Goal: Information Seeking & Learning: Compare options

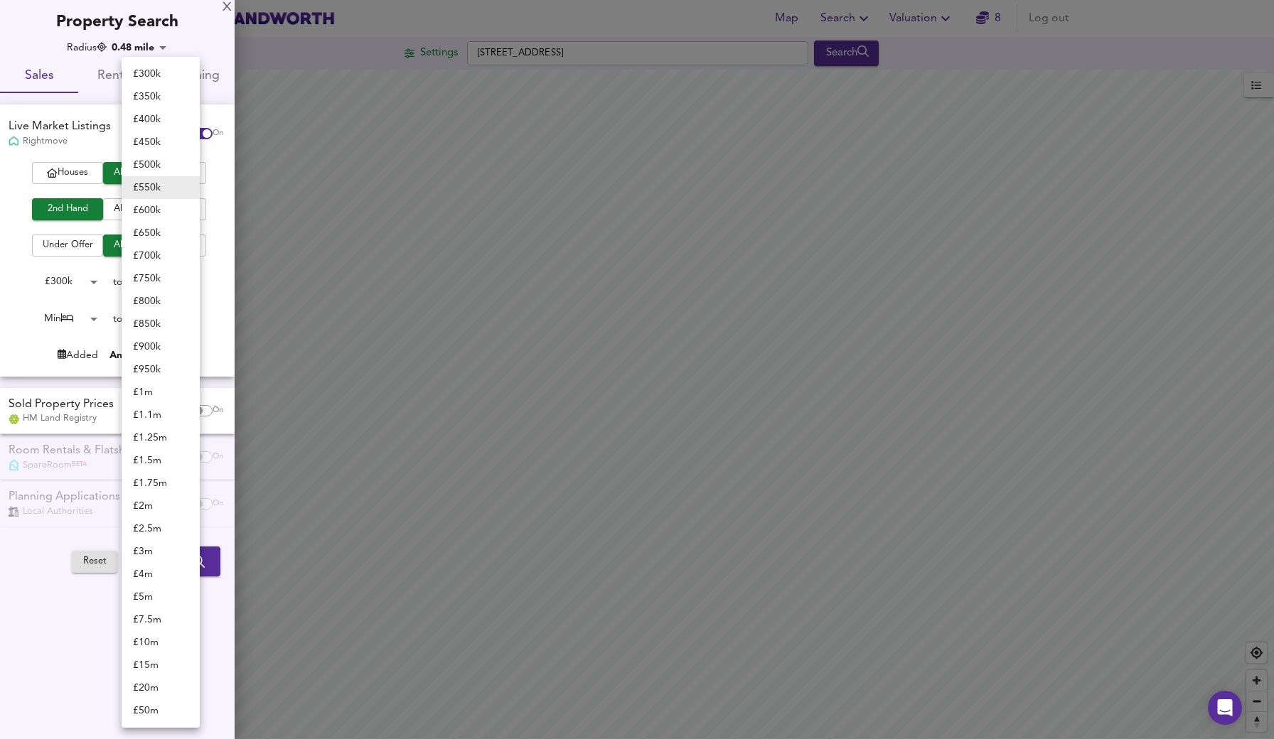
click at [741, 144] on div at bounding box center [637, 369] width 1274 height 739
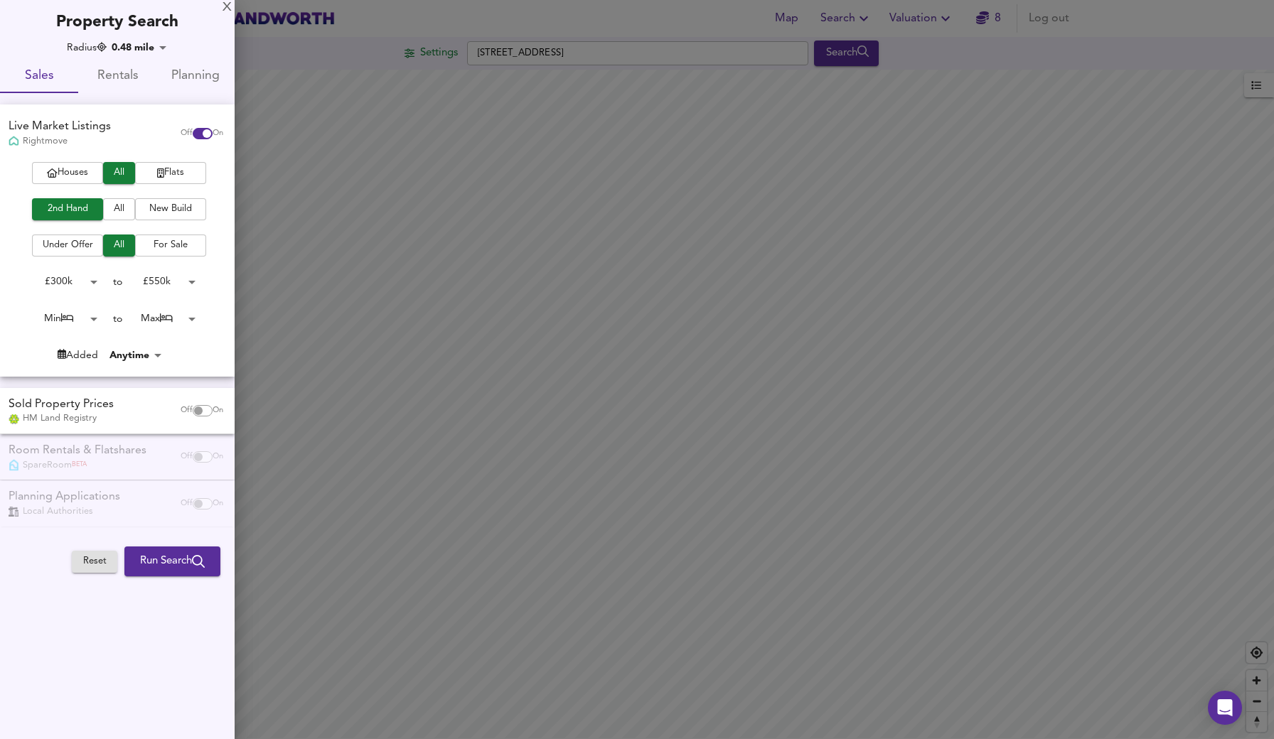
click at [741, 145] on div at bounding box center [637, 369] width 1274 height 739
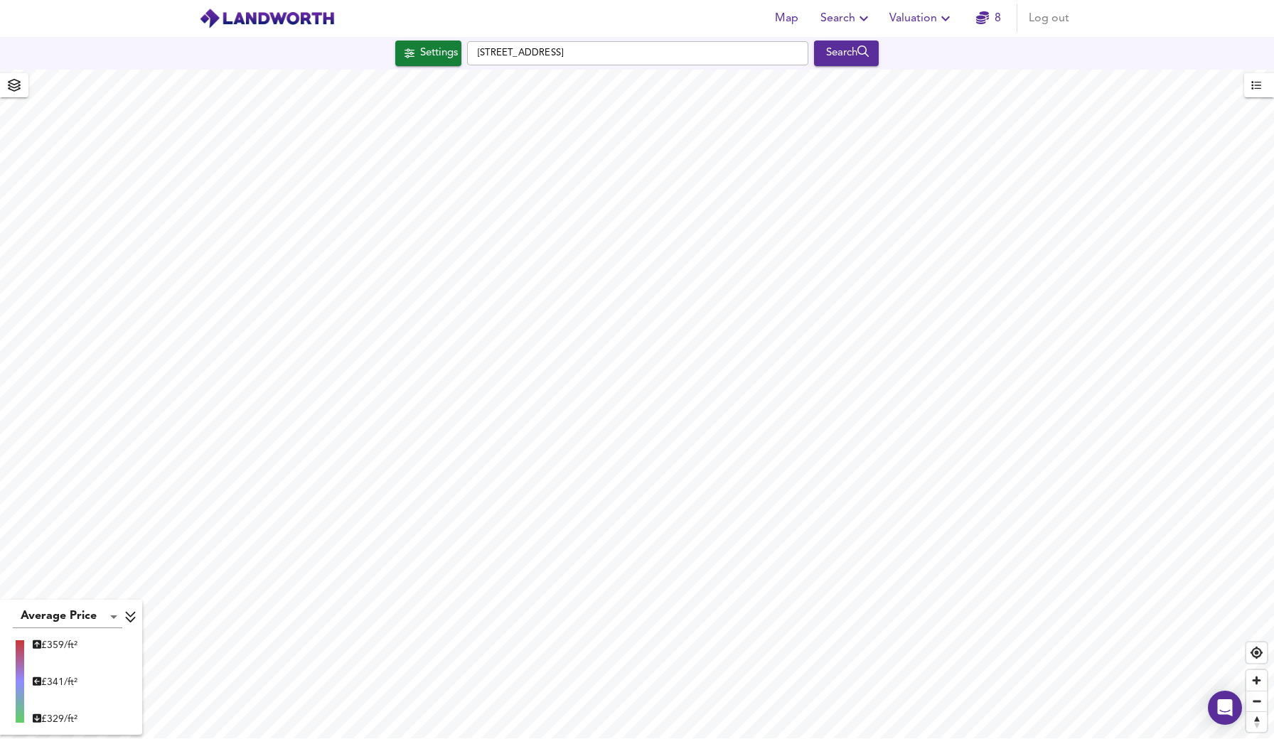
click at [132, 612] on icon at bounding box center [130, 617] width 13 height 14
click at [122, 713] on icon at bounding box center [119, 719] width 13 height 14
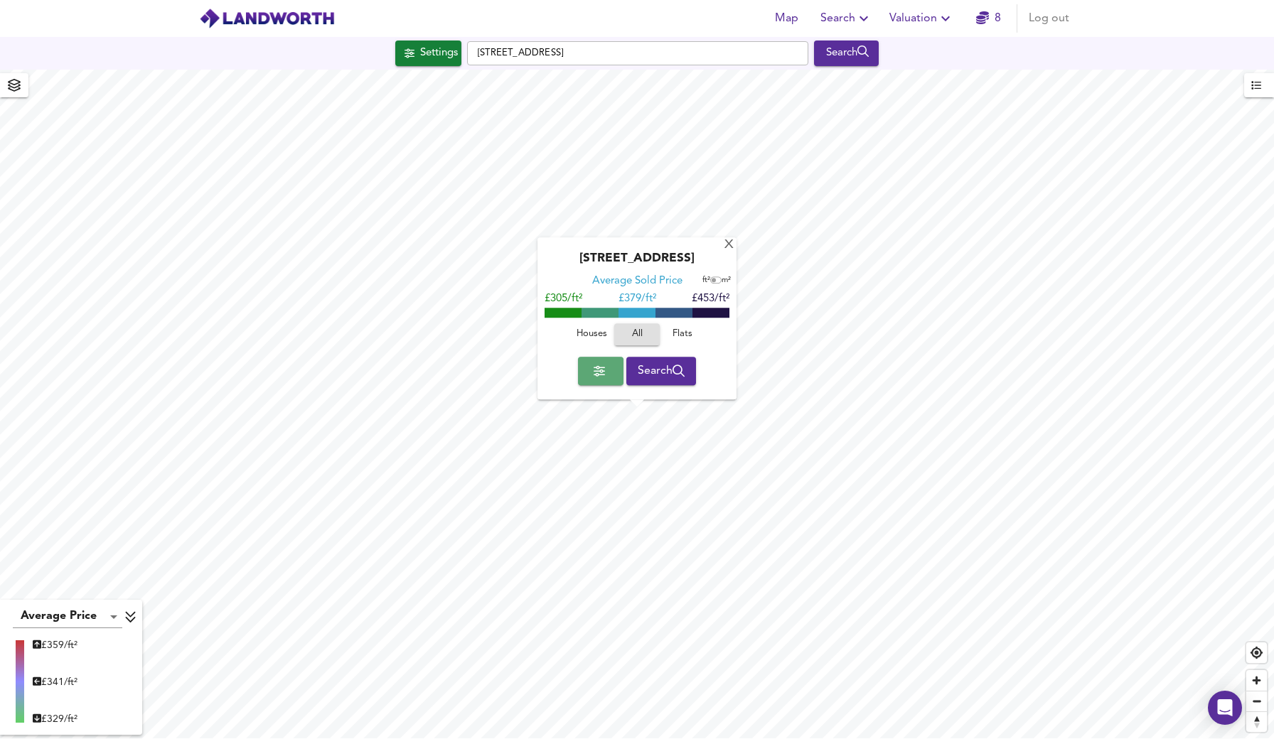
click at [609, 370] on button "button" at bounding box center [600, 371] width 45 height 28
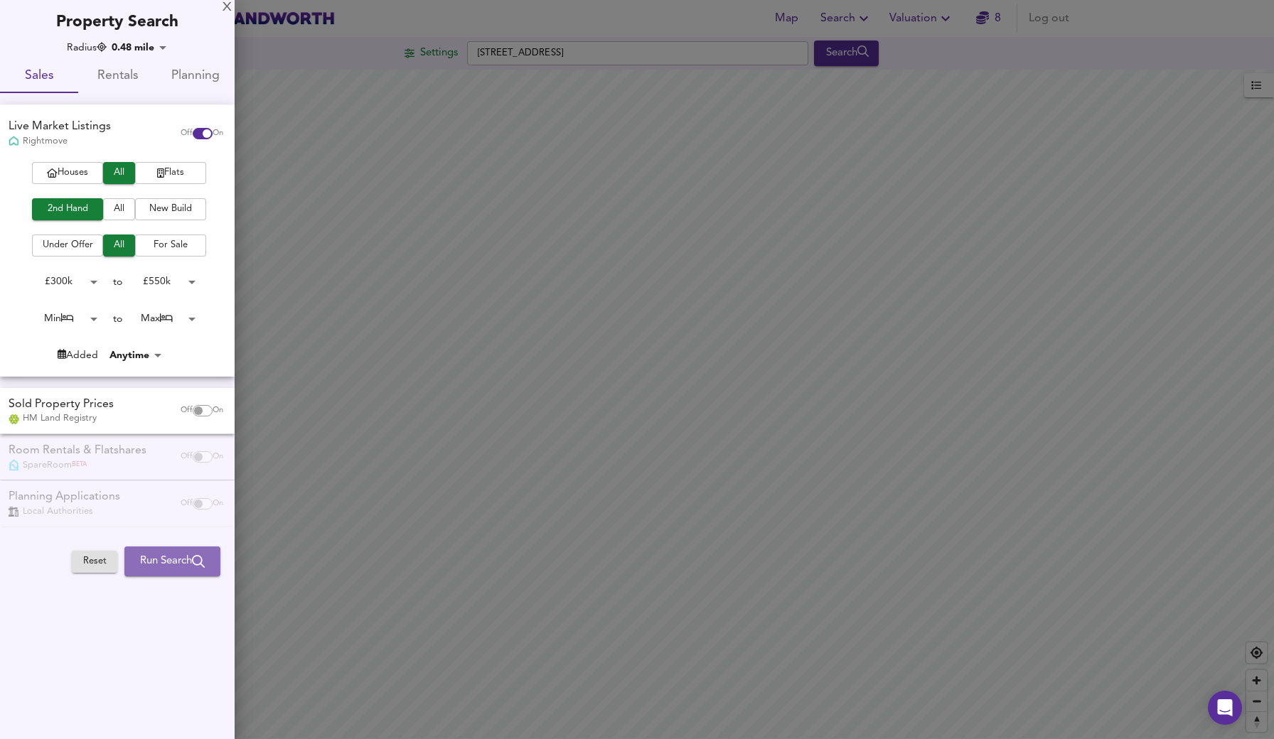
click at [187, 553] on span "Run Search" at bounding box center [172, 561] width 65 height 18
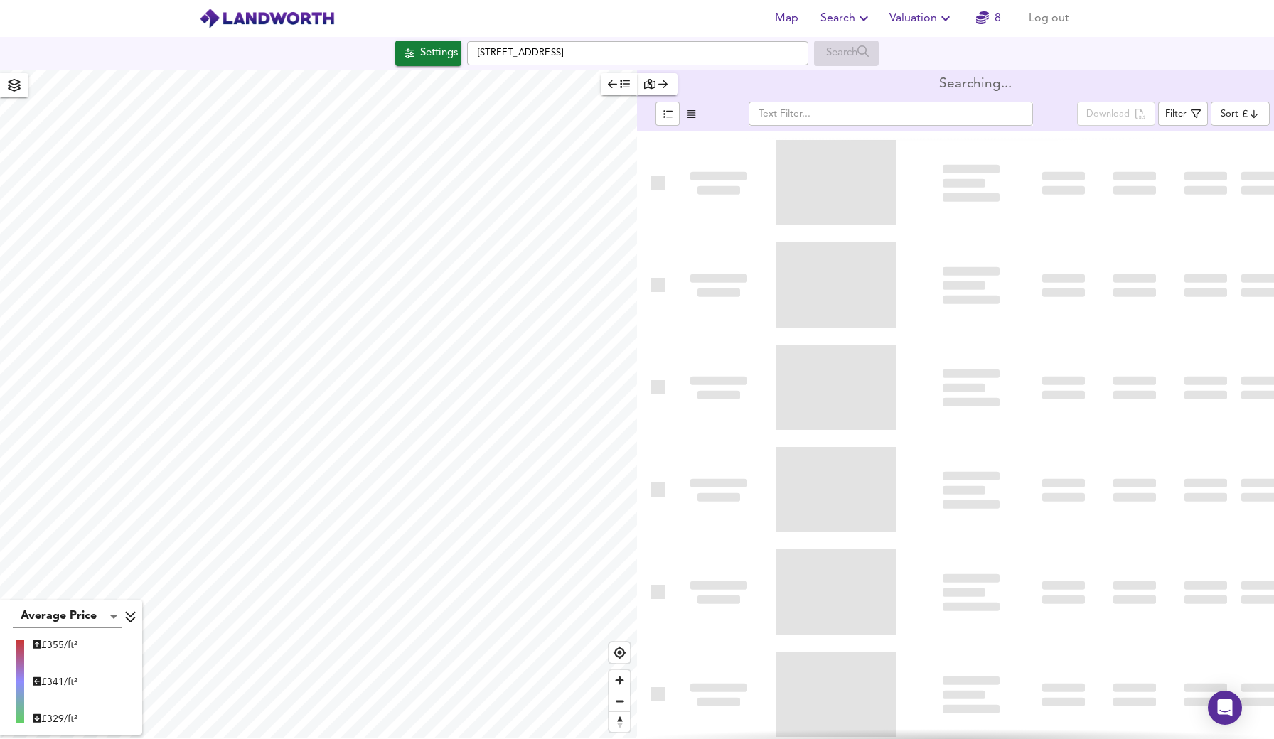
type input "bestdeal"
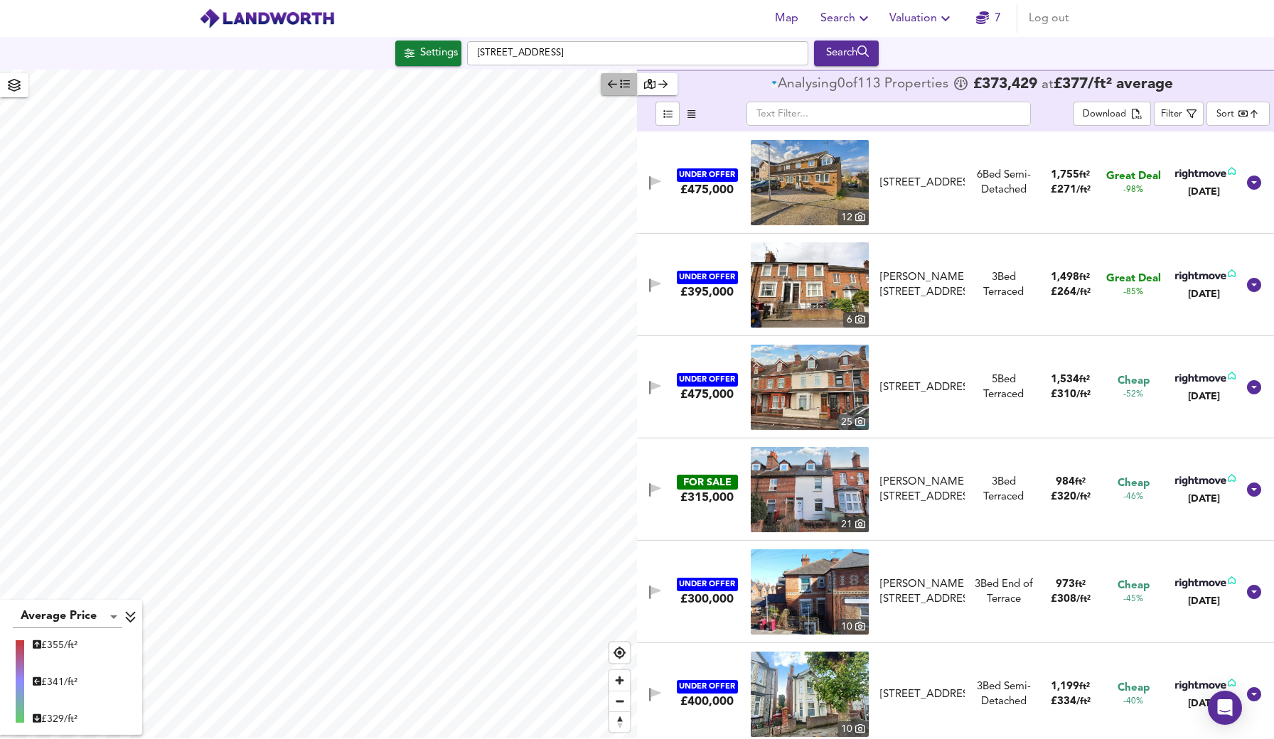
click at [616, 88] on icon "button" at bounding box center [612, 84] width 9 height 10
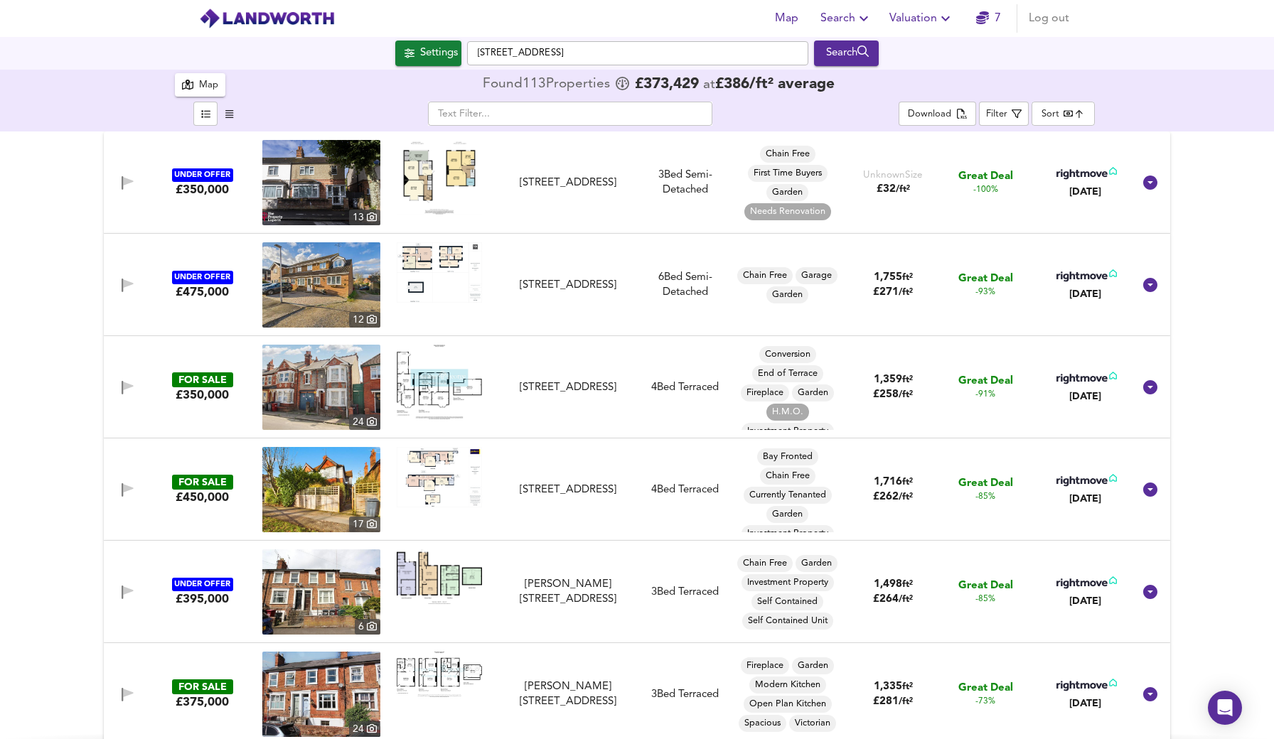
click at [517, 202] on div "UNDER OFFER £350,000 [STREET_ADDRESS] 3 Bed Semi-Detached Chain Free First Time…" at bounding box center [620, 182] width 1026 height 85
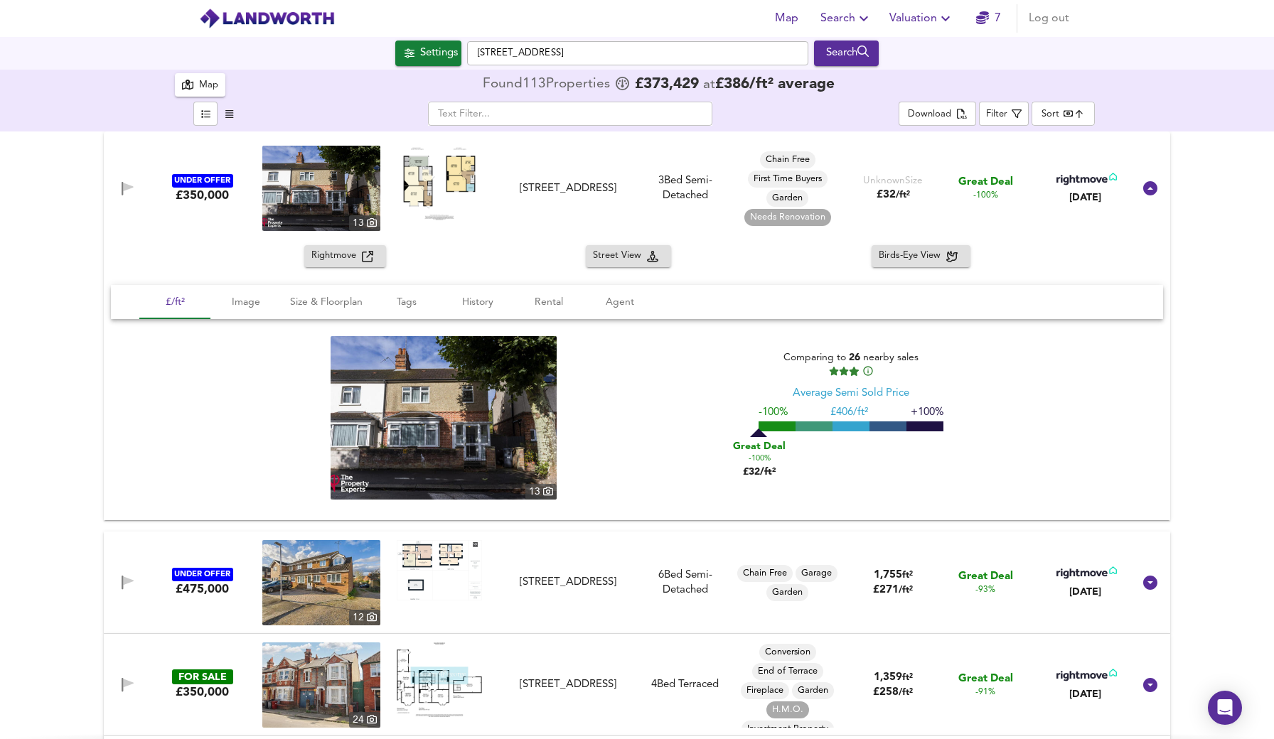
click at [284, 196] on img at bounding box center [321, 188] width 118 height 85
click at [703, 265] on div "Rightmove Street View Birds-Eye View" at bounding box center [637, 256] width 1066 height 22
click at [210, 240] on div "UNDER OFFER £350,000 [STREET_ADDRESS] 3 Bed Semi-Detached Chain Free First Time…" at bounding box center [637, 189] width 1066 height 114
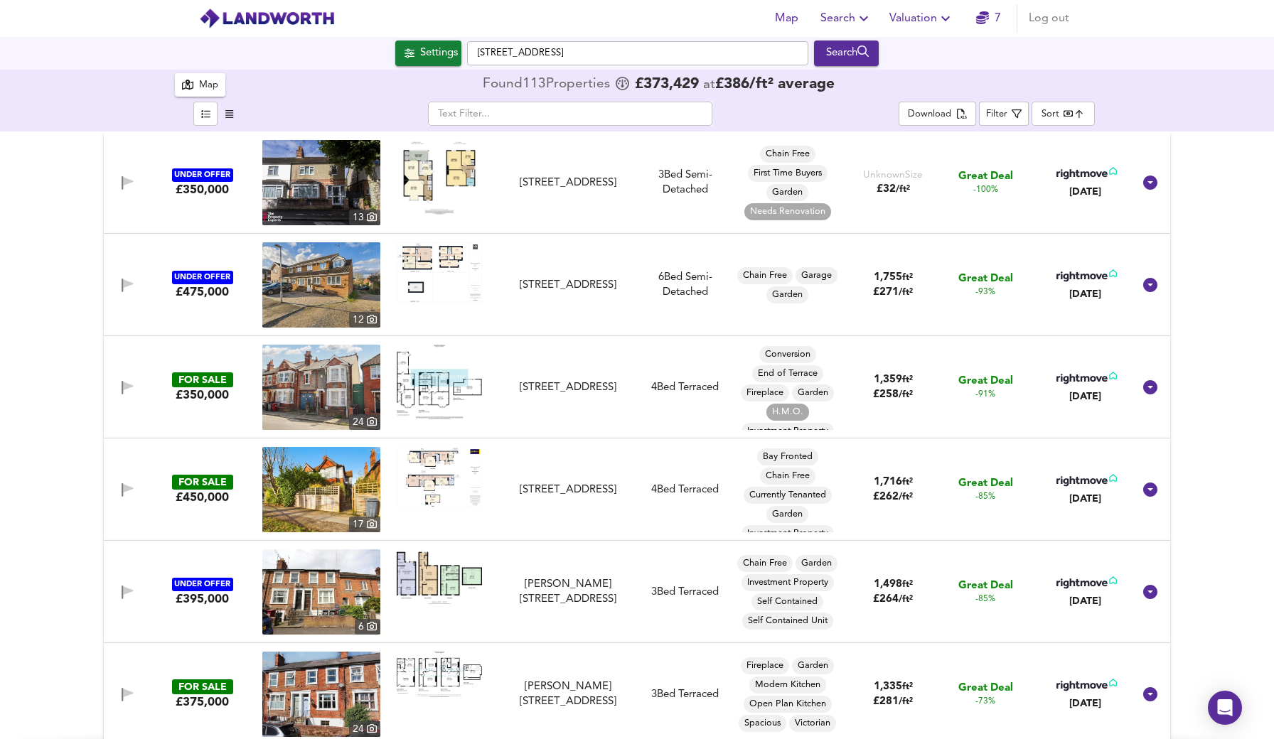
click at [447, 316] on link at bounding box center [439, 284] width 85 height 85
click at [311, 286] on img at bounding box center [321, 284] width 118 height 85
click at [201, 112] on icon "button" at bounding box center [205, 113] width 9 height 9
click at [230, 113] on icon "button" at bounding box center [229, 113] width 8 height 9
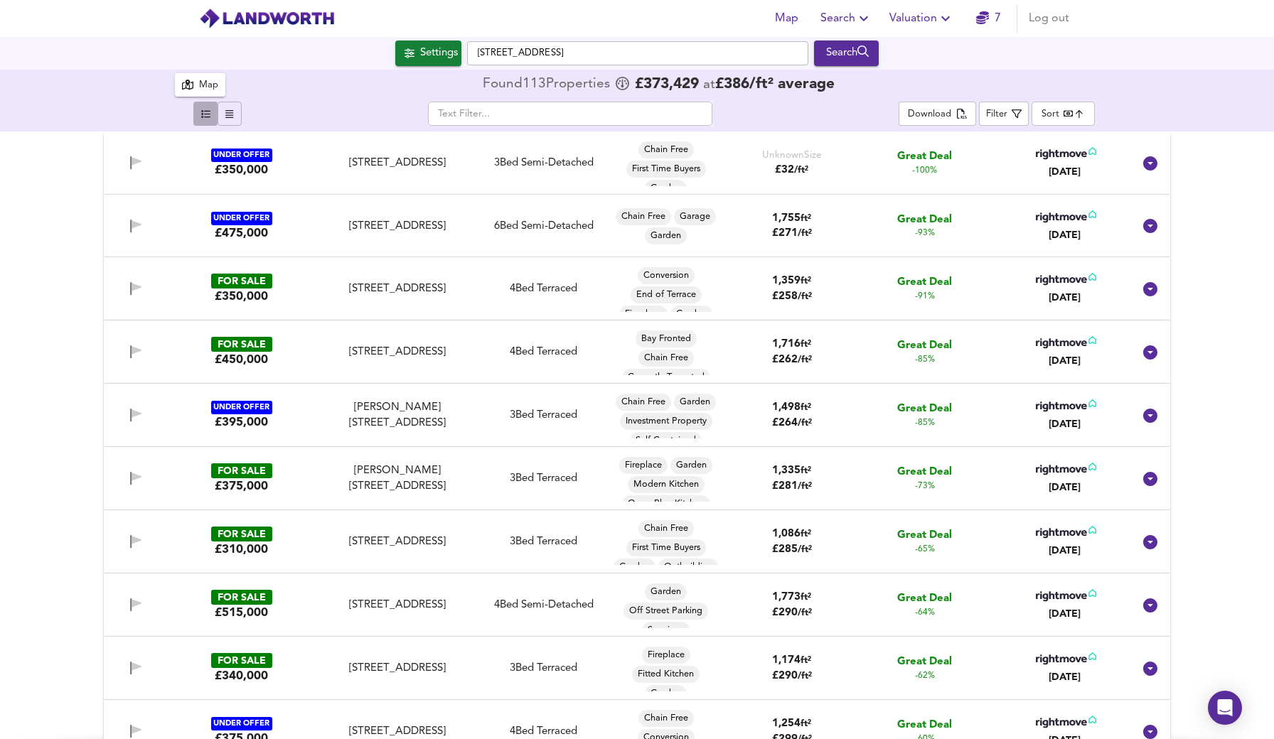
click at [205, 115] on icon "button" at bounding box center [205, 113] width 9 height 9
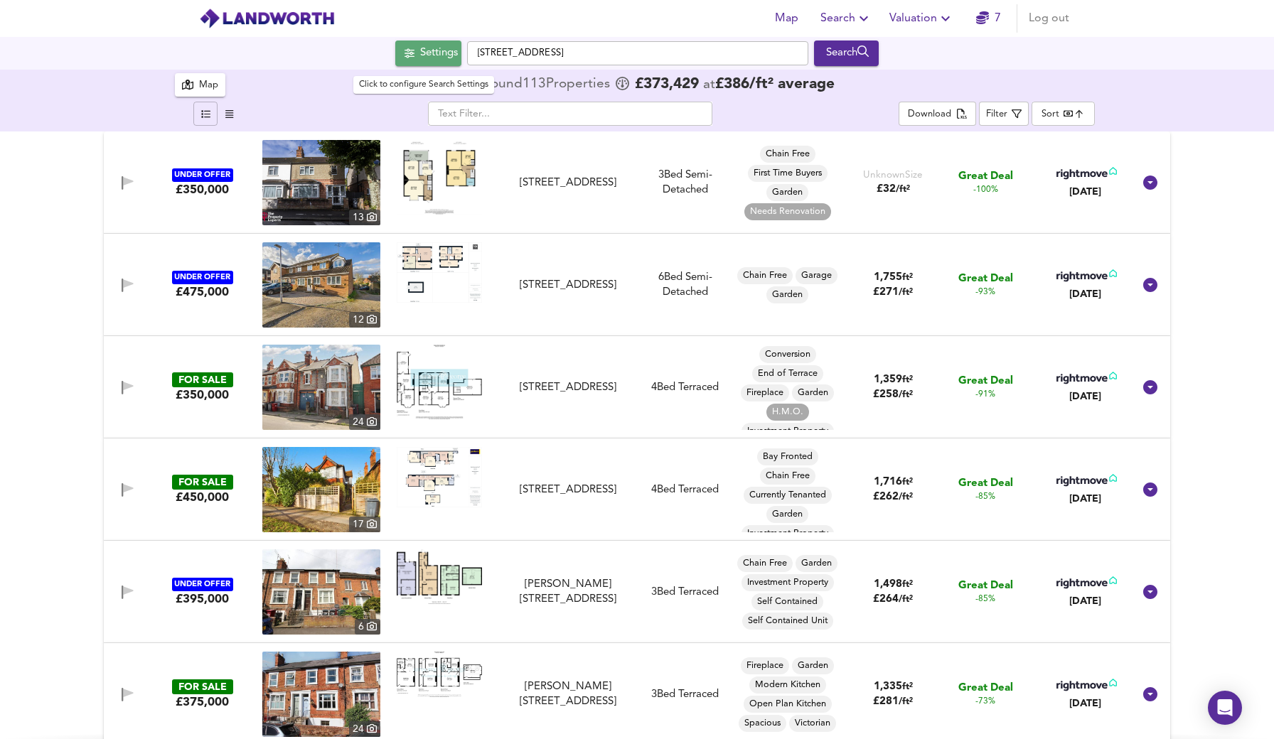
click at [446, 57] on div "Settings" at bounding box center [439, 53] width 38 height 18
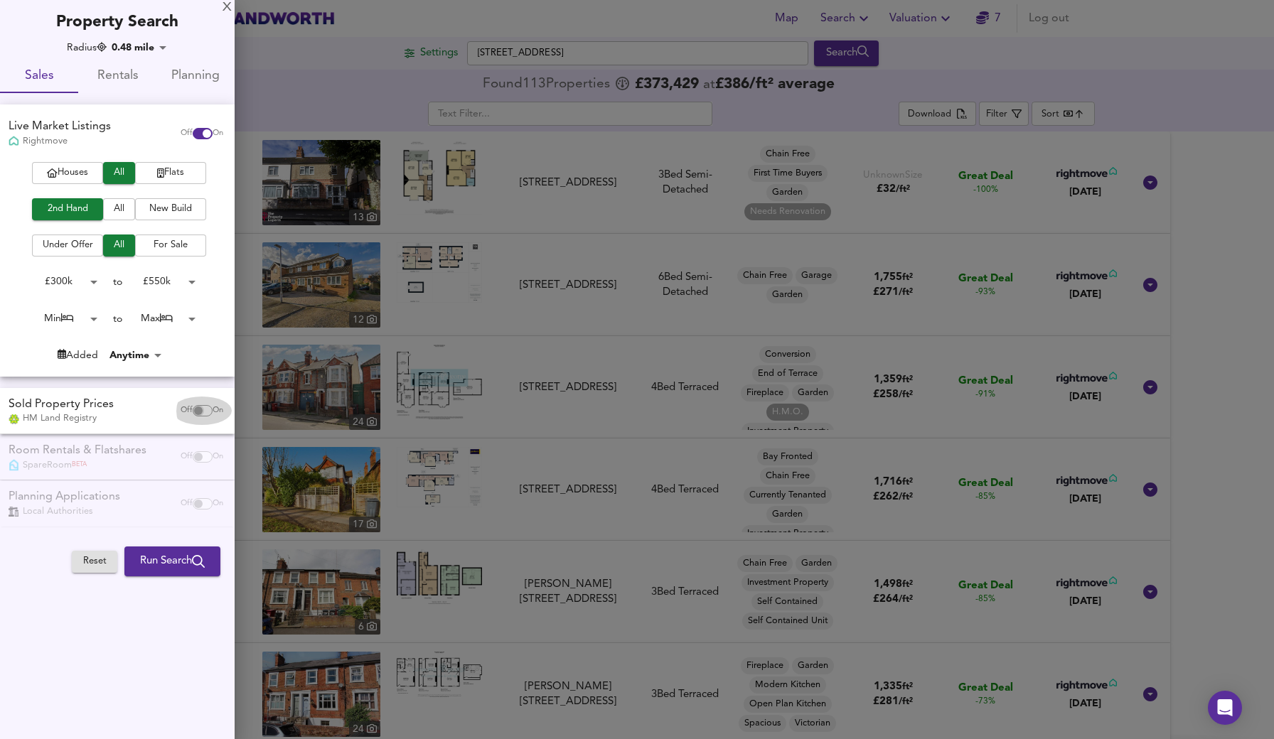
click at [197, 405] on input "checkbox" at bounding box center [198, 410] width 34 height 11
checkbox input "true"
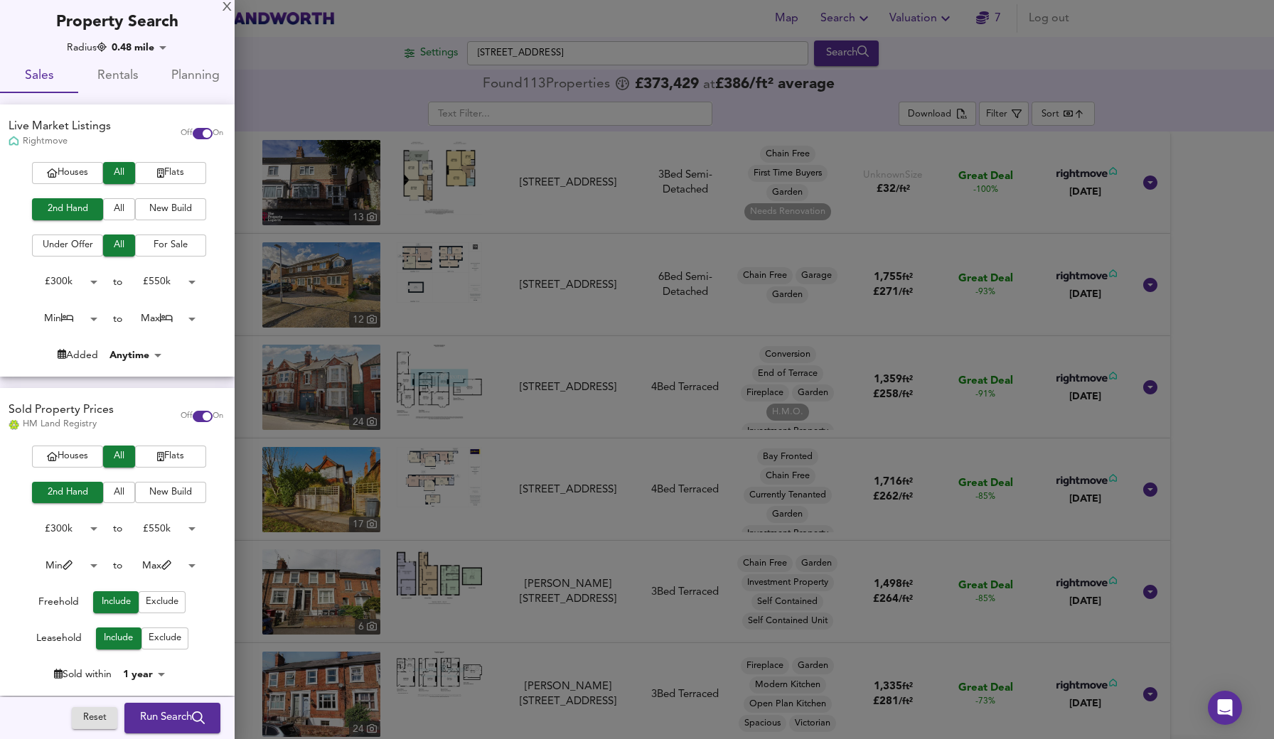
click at [178, 721] on span "Run Search" at bounding box center [172, 718] width 65 height 18
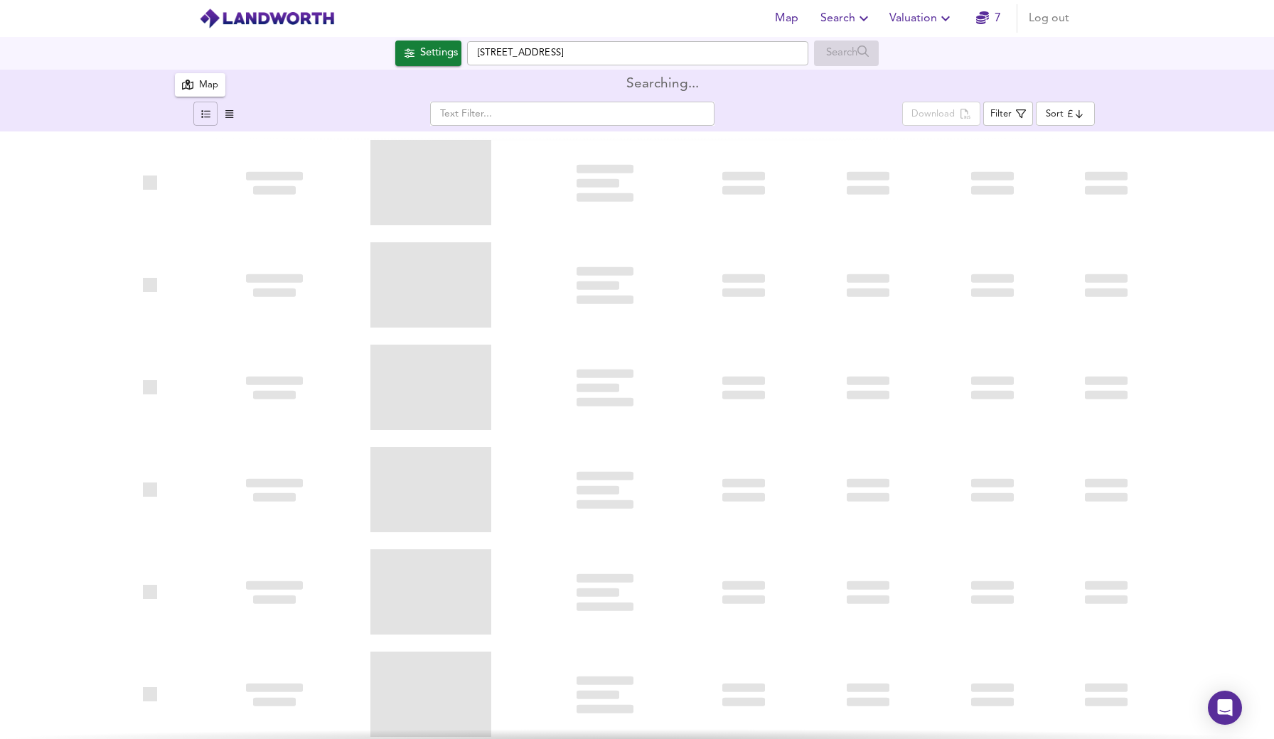
type input "bestdeal"
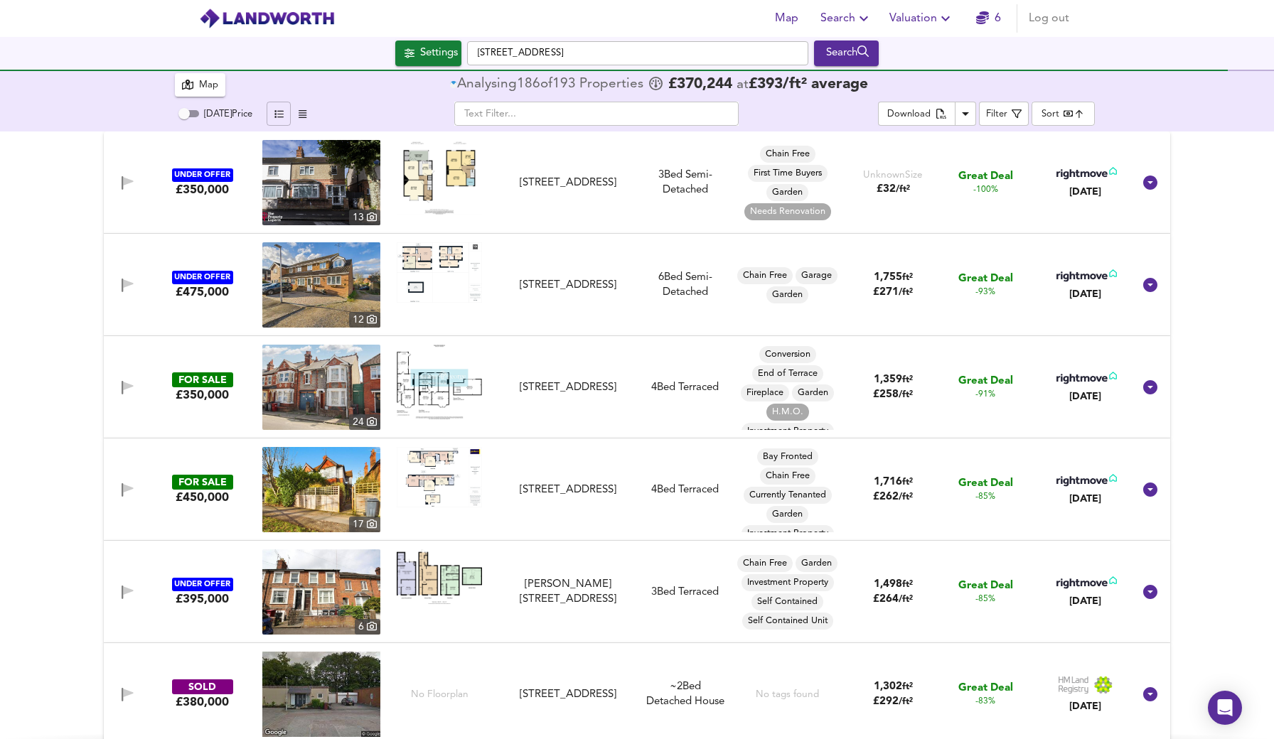
click at [429, 52] on div "Settings" at bounding box center [439, 53] width 38 height 18
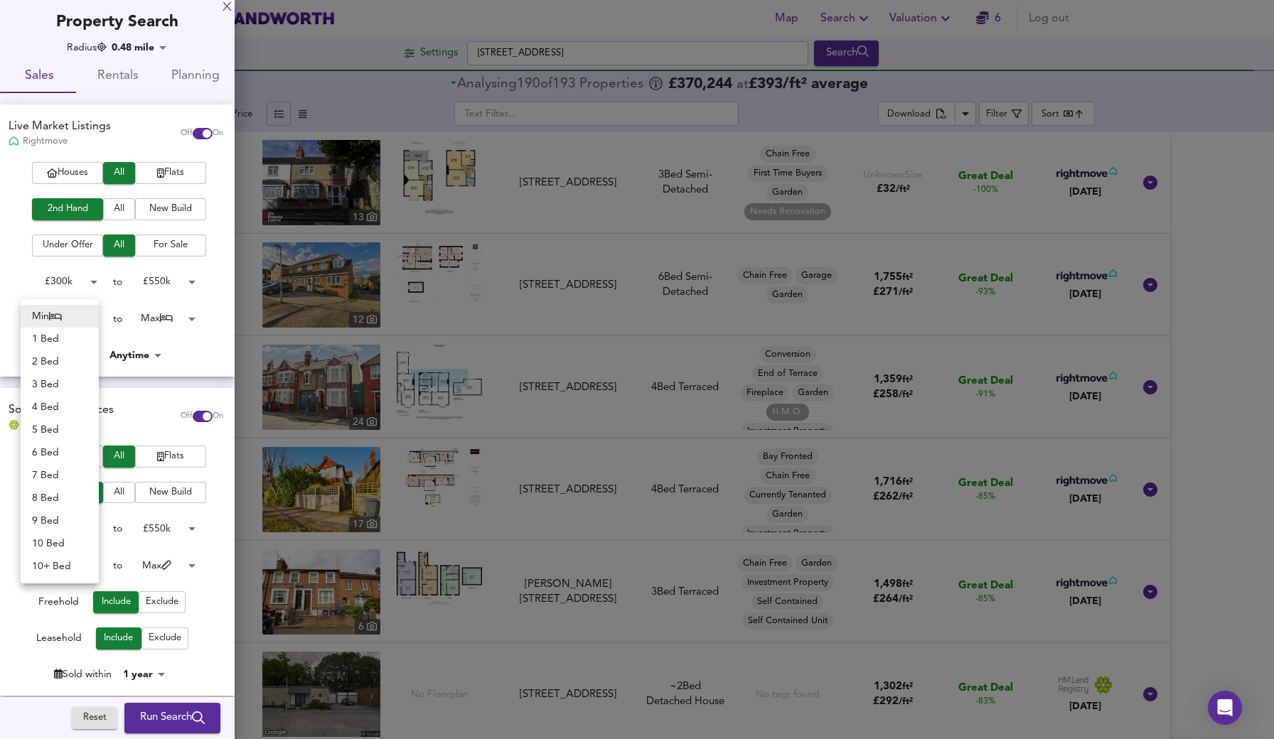
click at [87, 316] on body "Map Search Valuation 6 Log out Settings [GEOGRAPHIC_DATA] Search 193 Results Av…" at bounding box center [637, 369] width 1274 height 739
click at [67, 340] on li "1 Bed" at bounding box center [60, 339] width 78 height 23
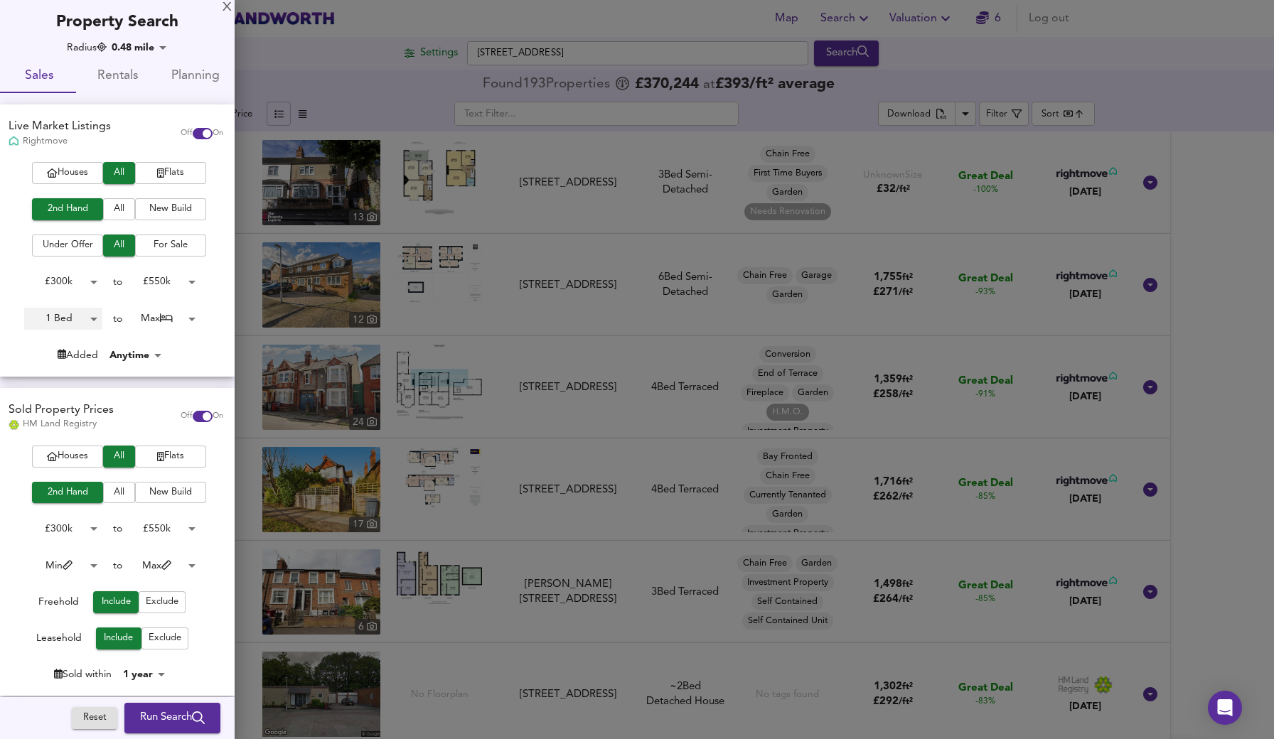
type input "1"
click at [187, 314] on body "Map Search Valuation 6 Log out Settings [GEOGRAPHIC_DATA] Search 193 Results Av…" at bounding box center [637, 369] width 1274 height 739
click at [151, 107] on li "2 Bed" at bounding box center [157, 111] width 78 height 23
type input "2"
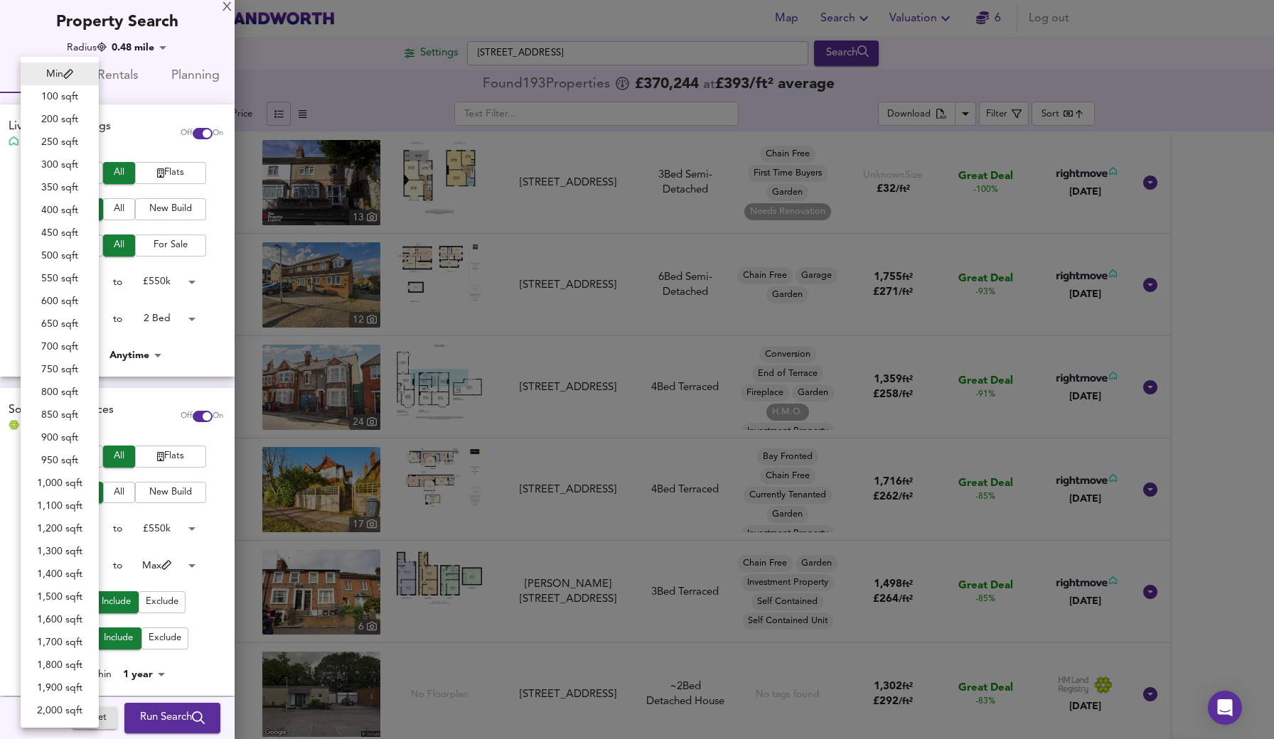
click at [89, 561] on body "Map Search Valuation 6 Log out Settings [GEOGRAPHIC_DATA] Search 193 Results Av…" at bounding box center [637, 369] width 1274 height 739
click at [156, 406] on div at bounding box center [637, 369] width 1274 height 739
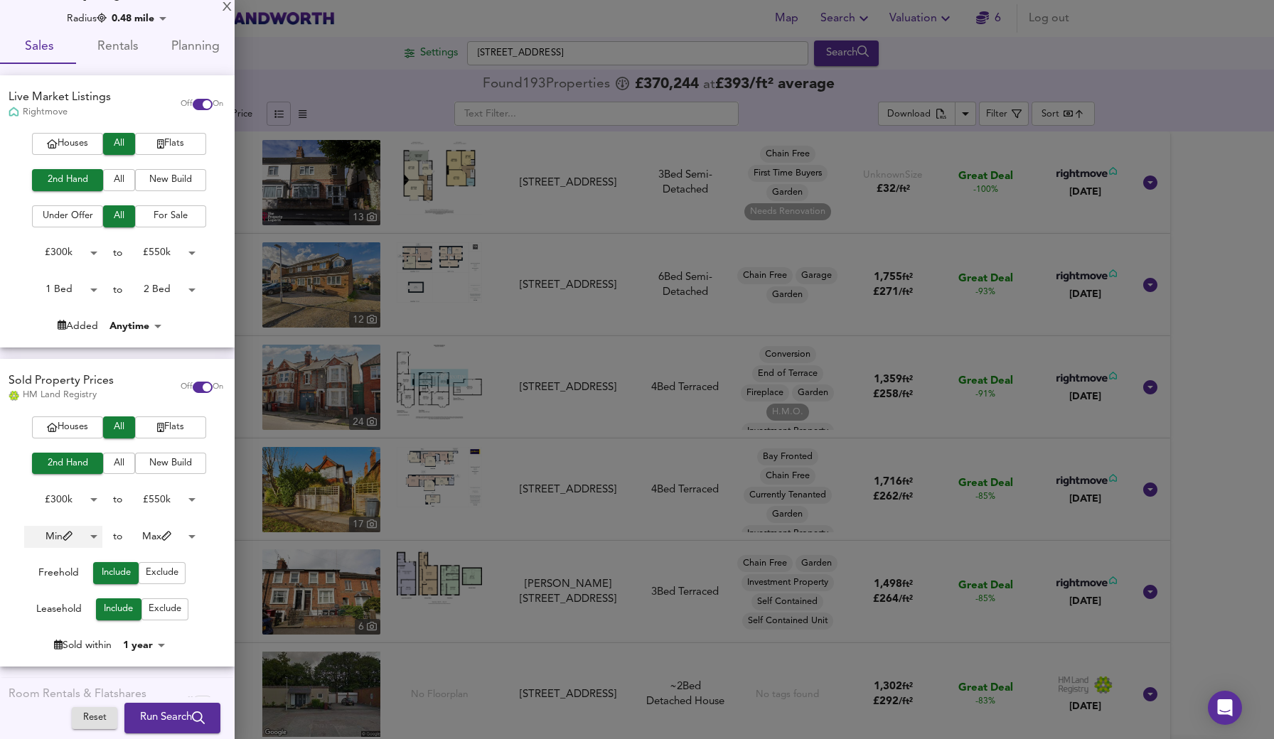
scroll to position [32, 0]
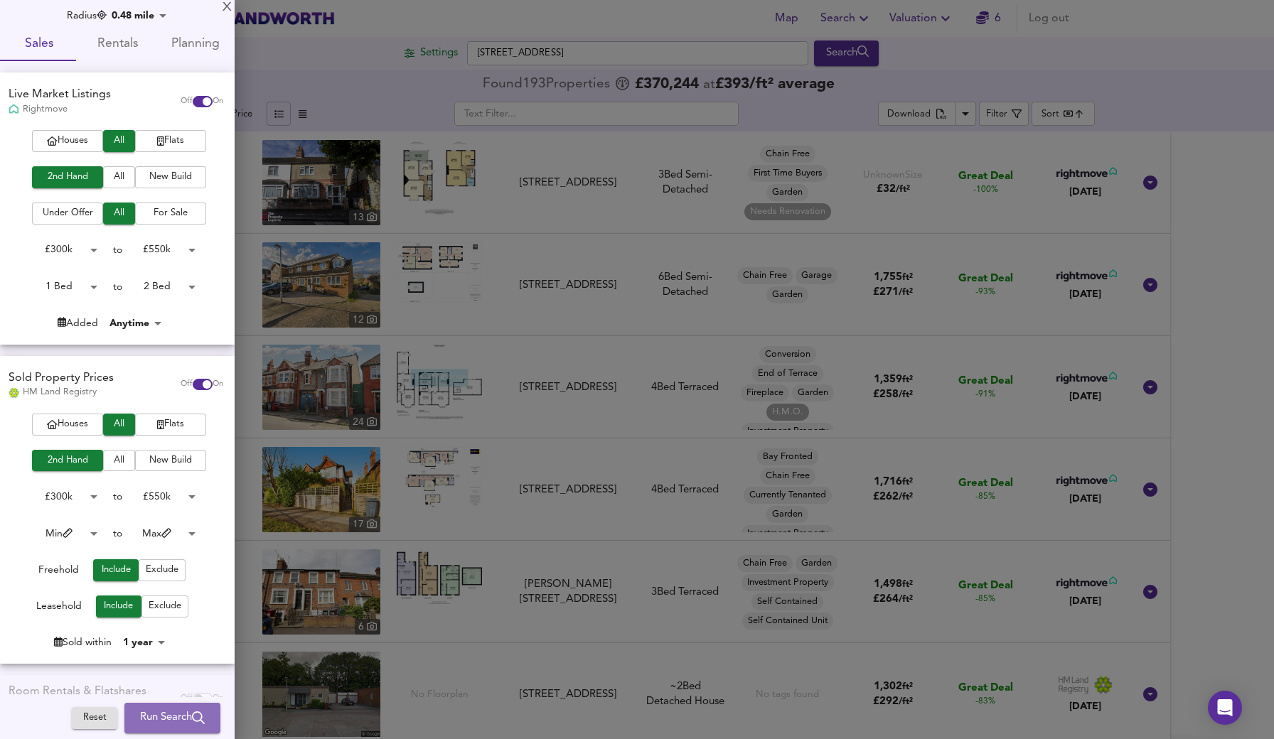
click at [149, 727] on span "Run Search" at bounding box center [172, 718] width 65 height 18
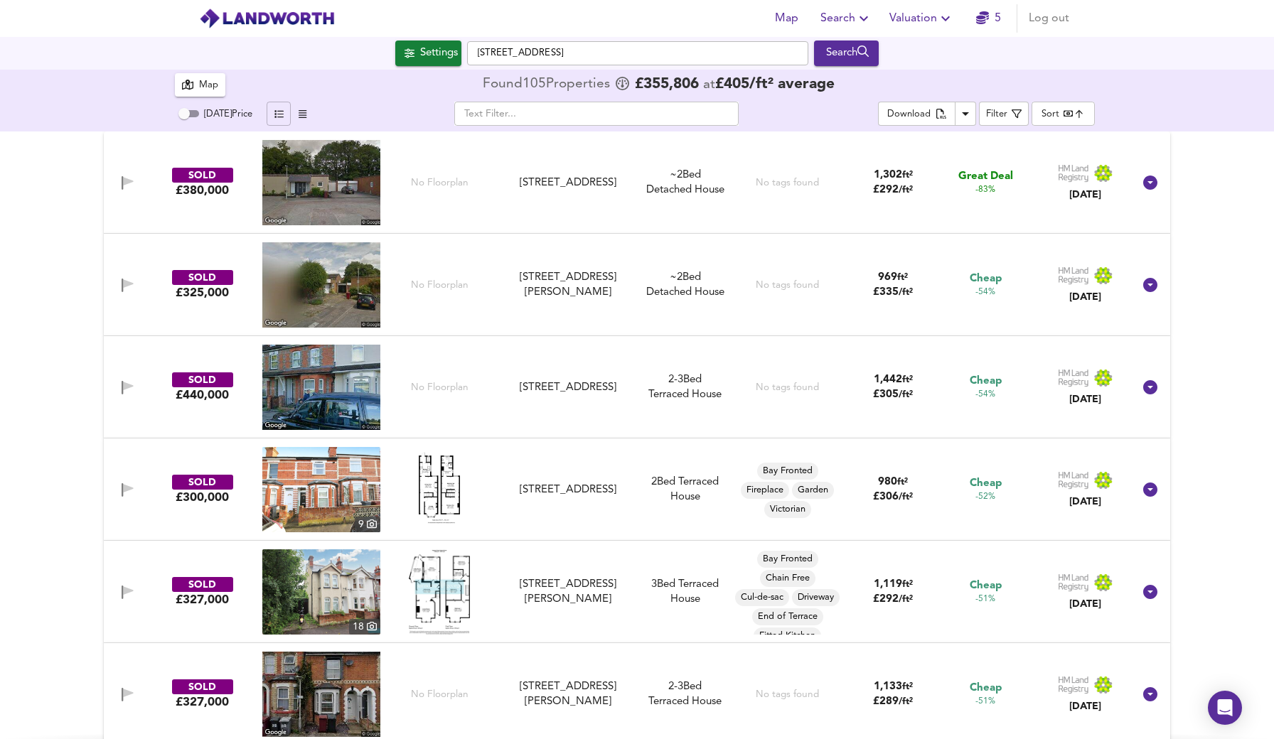
type input "bestdeal"
click at [313, 174] on img at bounding box center [321, 182] width 118 height 85
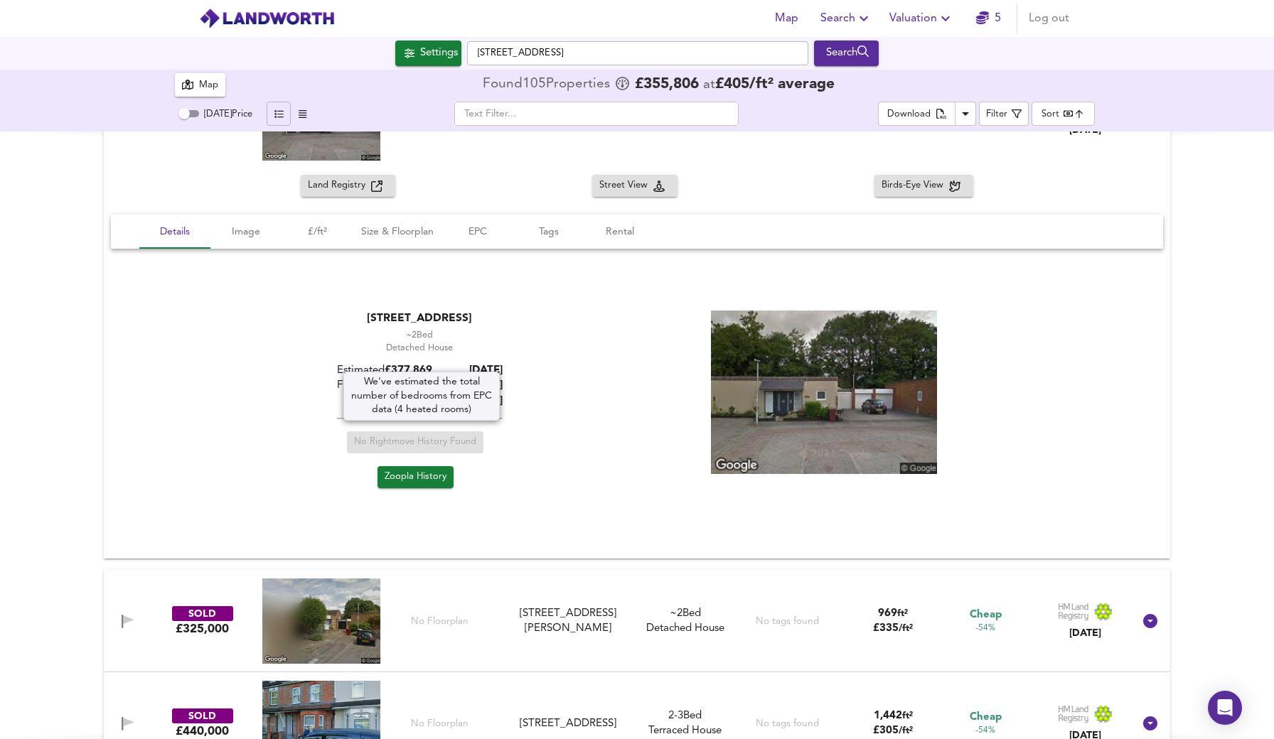
scroll to position [86, 0]
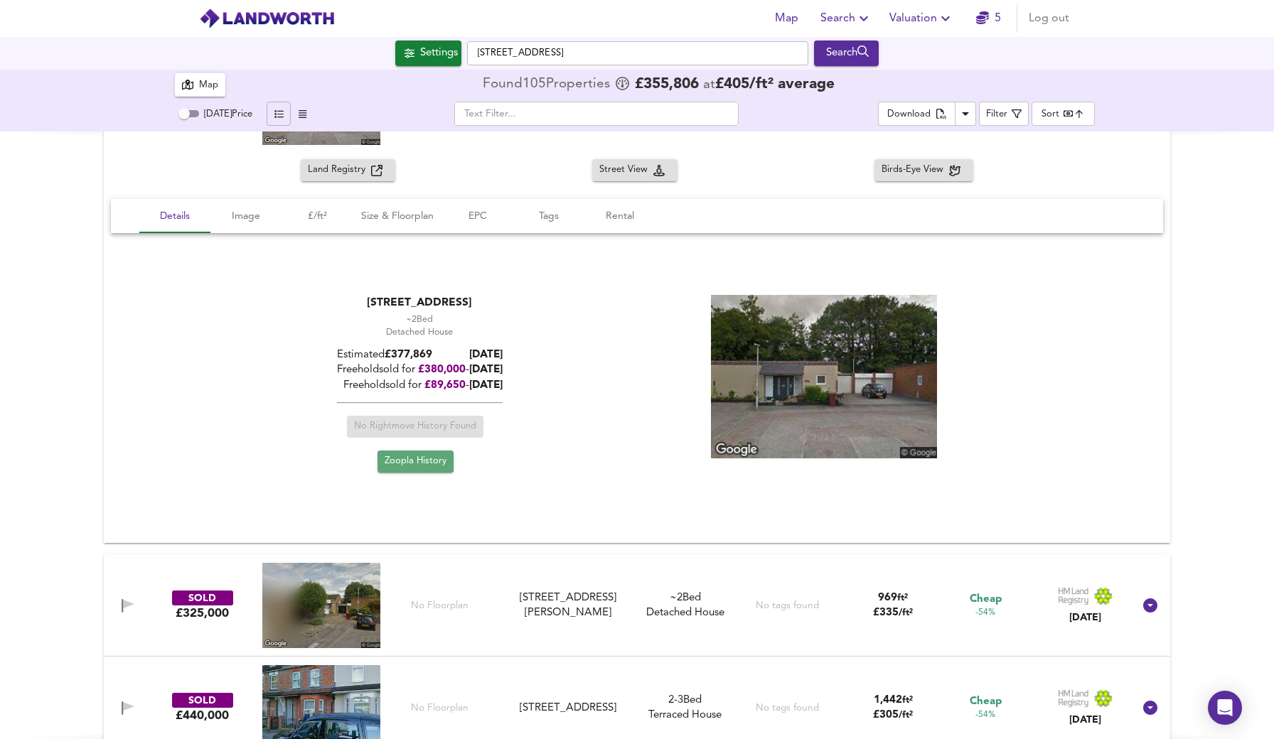
click at [414, 458] on span "Zoopla History" at bounding box center [416, 462] width 62 height 16
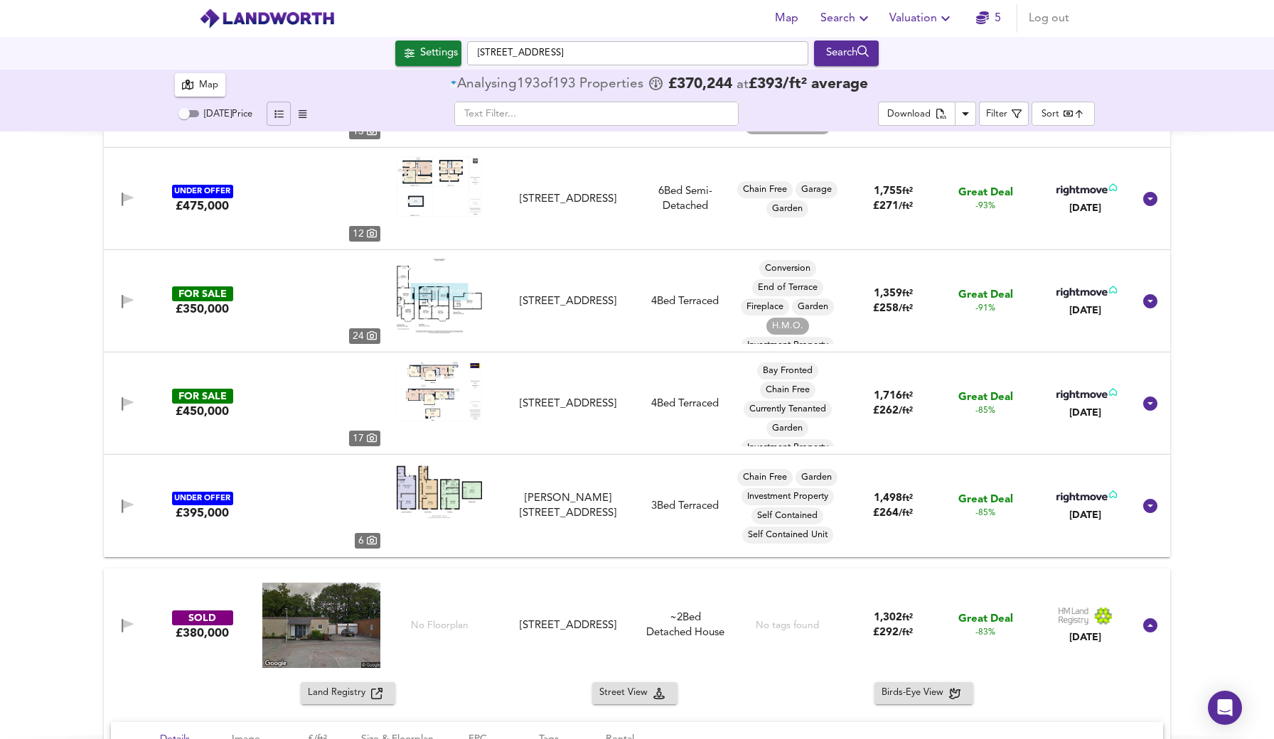
type input "0"
type input "50"
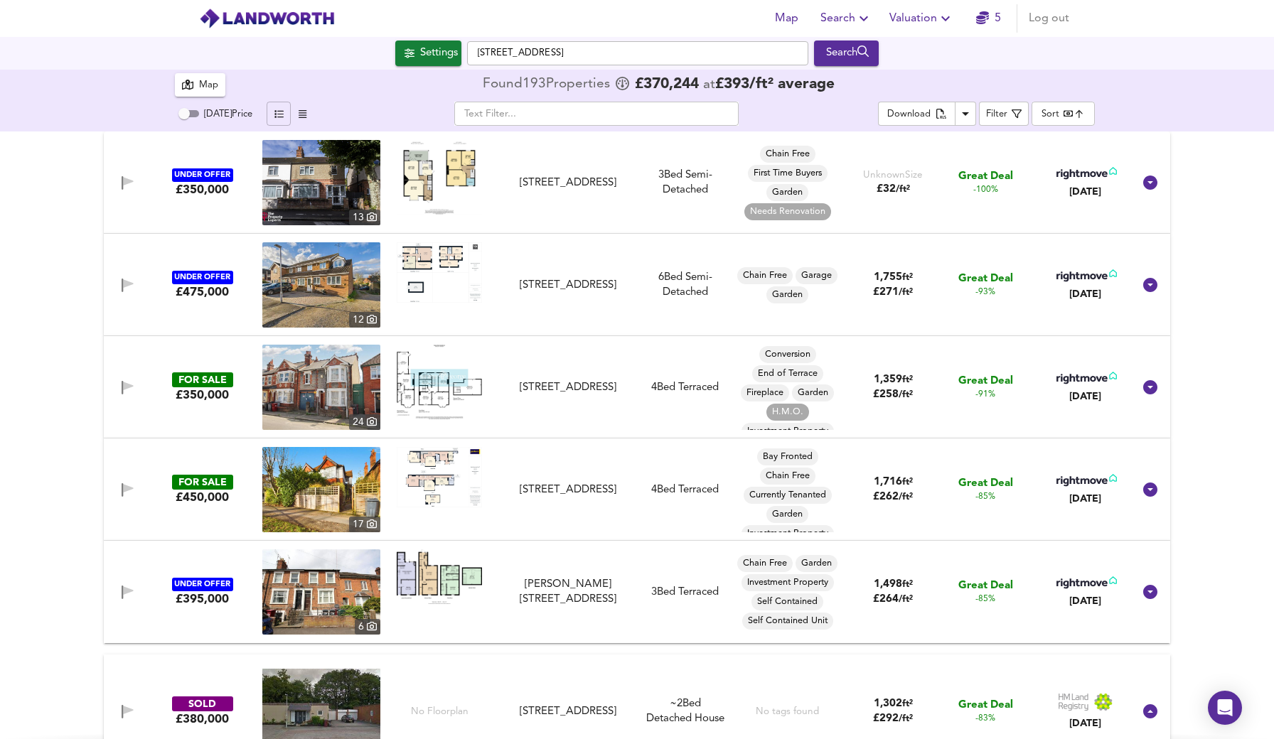
click at [323, 306] on img at bounding box center [321, 284] width 118 height 85
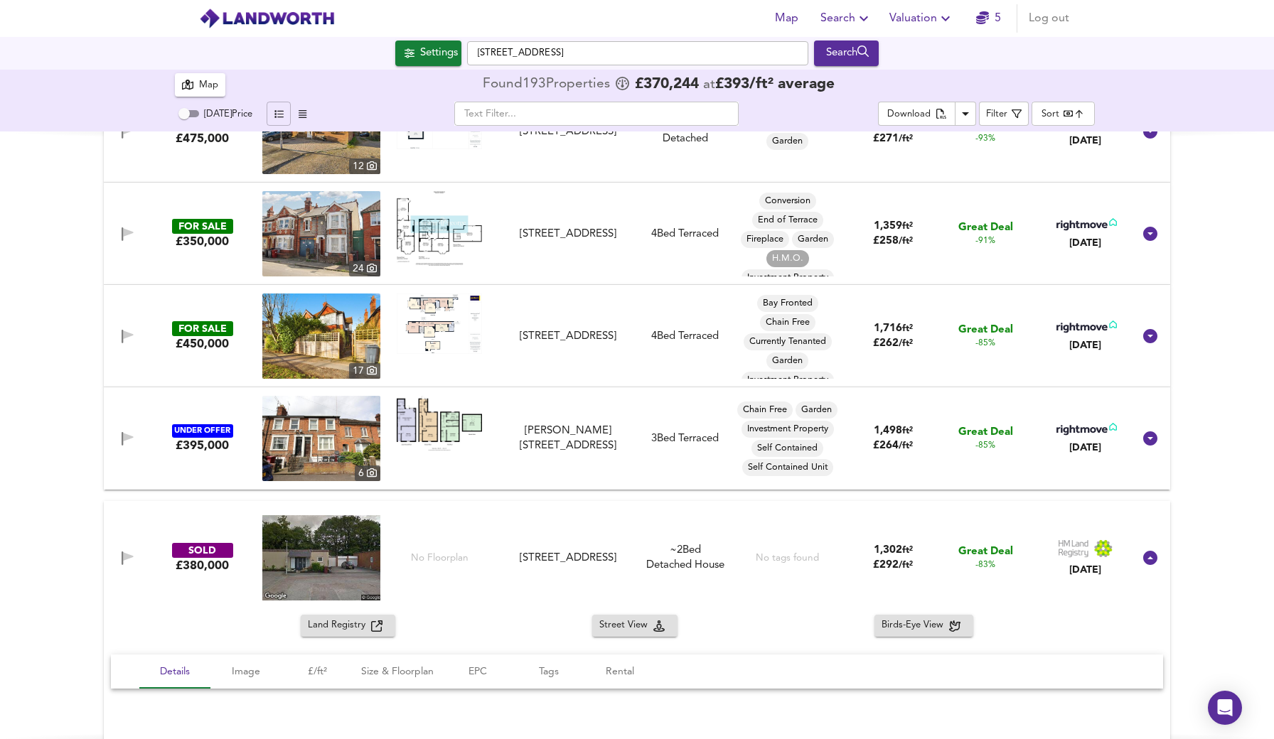
scroll to position [157, 0]
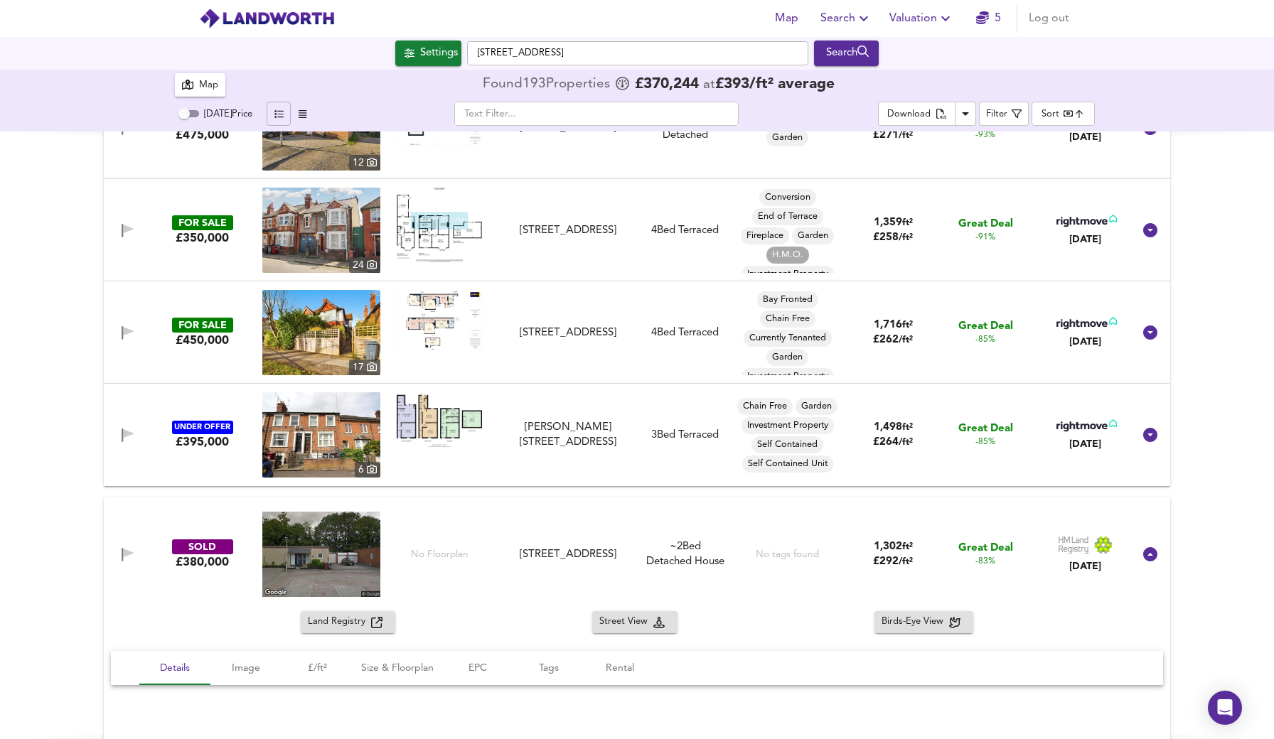
click at [314, 249] on img at bounding box center [321, 230] width 118 height 85
click at [441, 51] on div "Settings" at bounding box center [439, 53] width 38 height 18
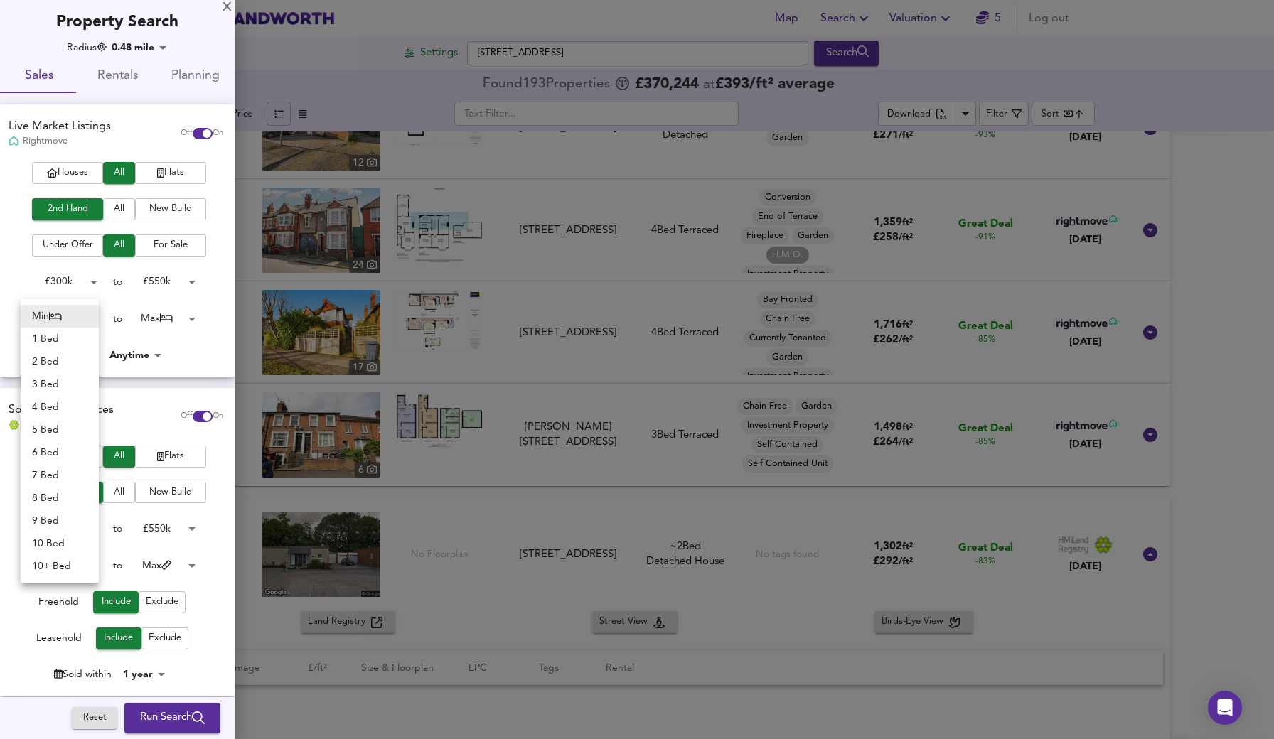
click at [92, 320] on body "Map Search Valuation 5 Log out Settings [GEOGRAPHIC_DATA] Search 193 Results Av…" at bounding box center [637, 369] width 1274 height 739
click at [82, 343] on li "1 Bed" at bounding box center [60, 339] width 78 height 23
type input "1"
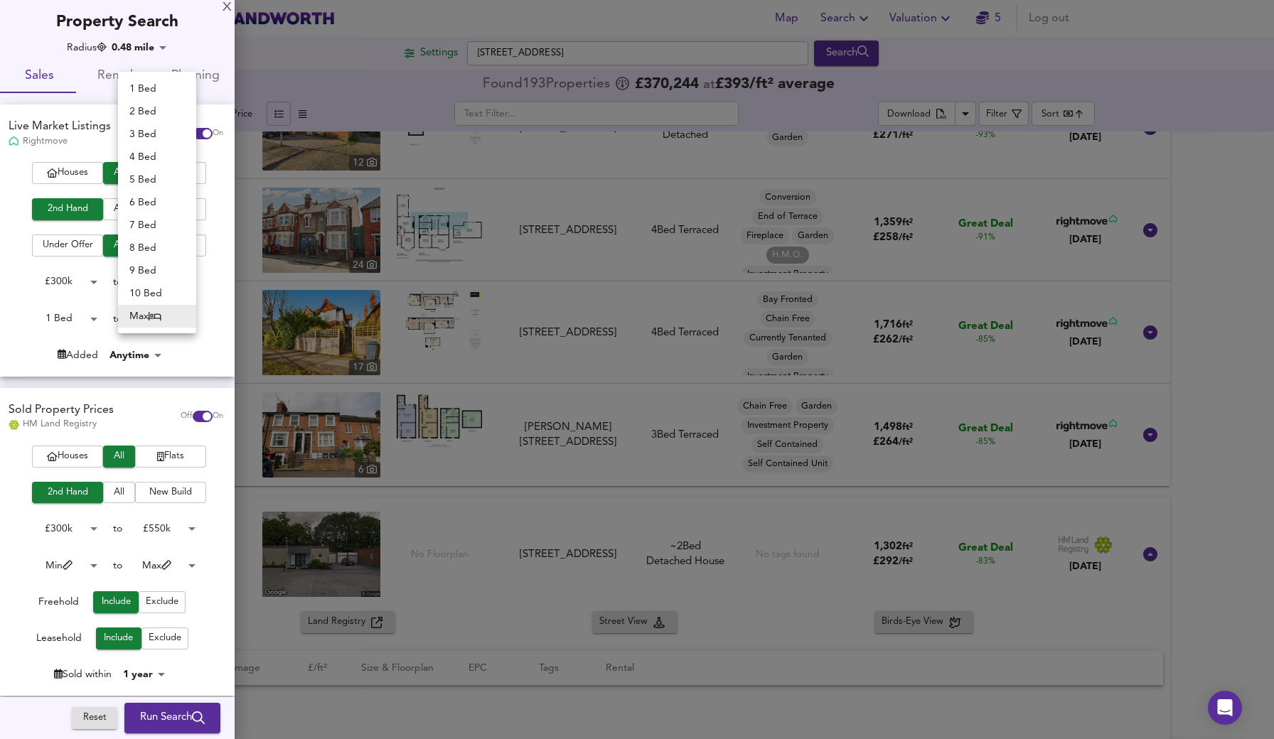
click at [188, 318] on body "Map Search Valuation 5 Log out Settings [GEOGRAPHIC_DATA] Search 193 Results Av…" at bounding box center [637, 369] width 1274 height 739
click at [188, 316] on li "Max" at bounding box center [157, 316] width 78 height 23
click at [186, 315] on body "Map Search Valuation 5 Log out Settings [GEOGRAPHIC_DATA] Search 193 Results Av…" at bounding box center [637, 369] width 1274 height 739
click at [176, 105] on li "2 Bed" at bounding box center [157, 111] width 78 height 23
type input "2"
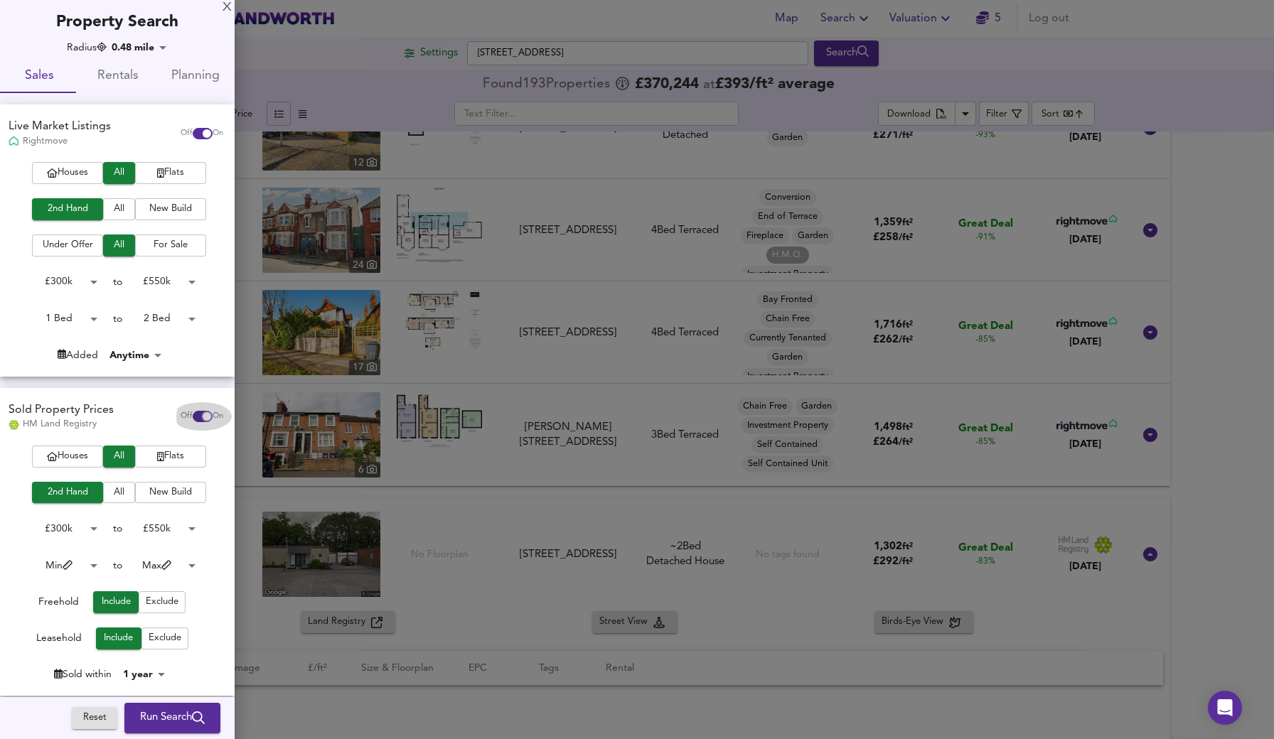
click at [200, 412] on input "checkbox" at bounding box center [207, 416] width 34 height 11
checkbox input "false"
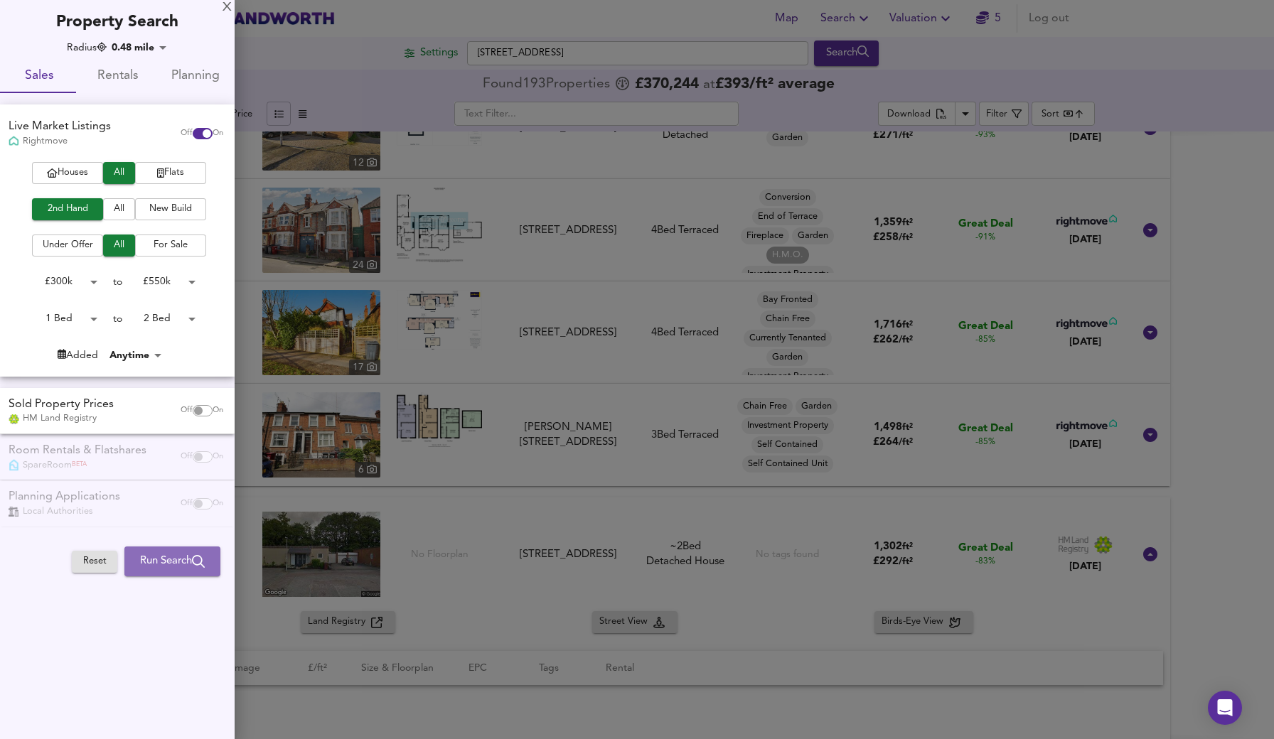
click at [191, 552] on span "Run Search" at bounding box center [172, 561] width 65 height 18
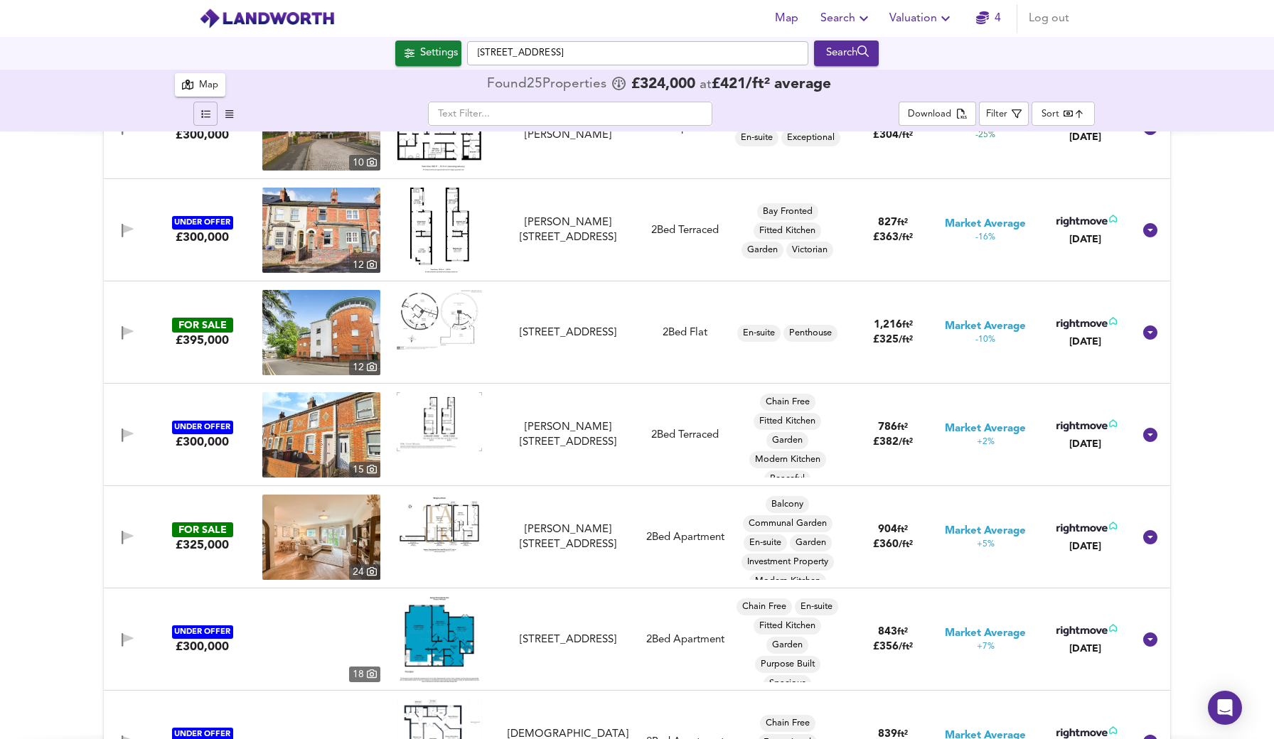
type input "bestdeal"
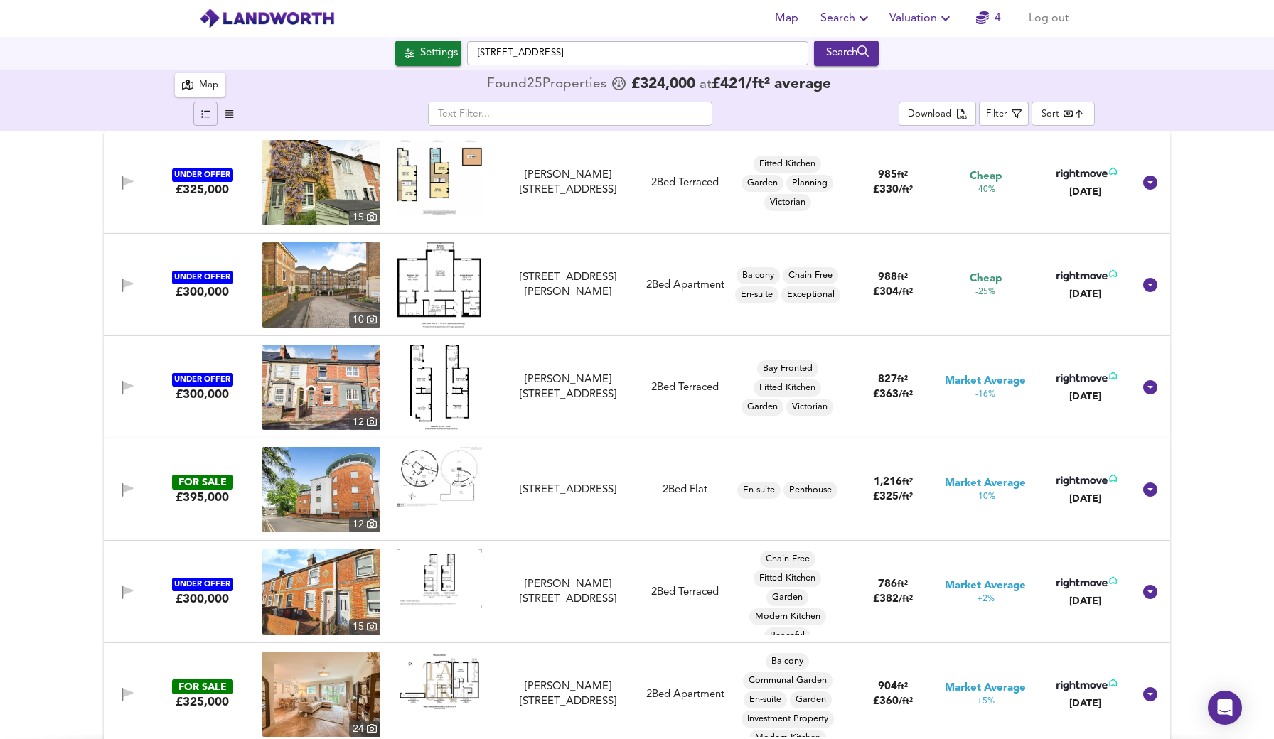
click at [320, 191] on img at bounding box center [321, 182] width 118 height 85
click at [315, 296] on img at bounding box center [321, 284] width 118 height 85
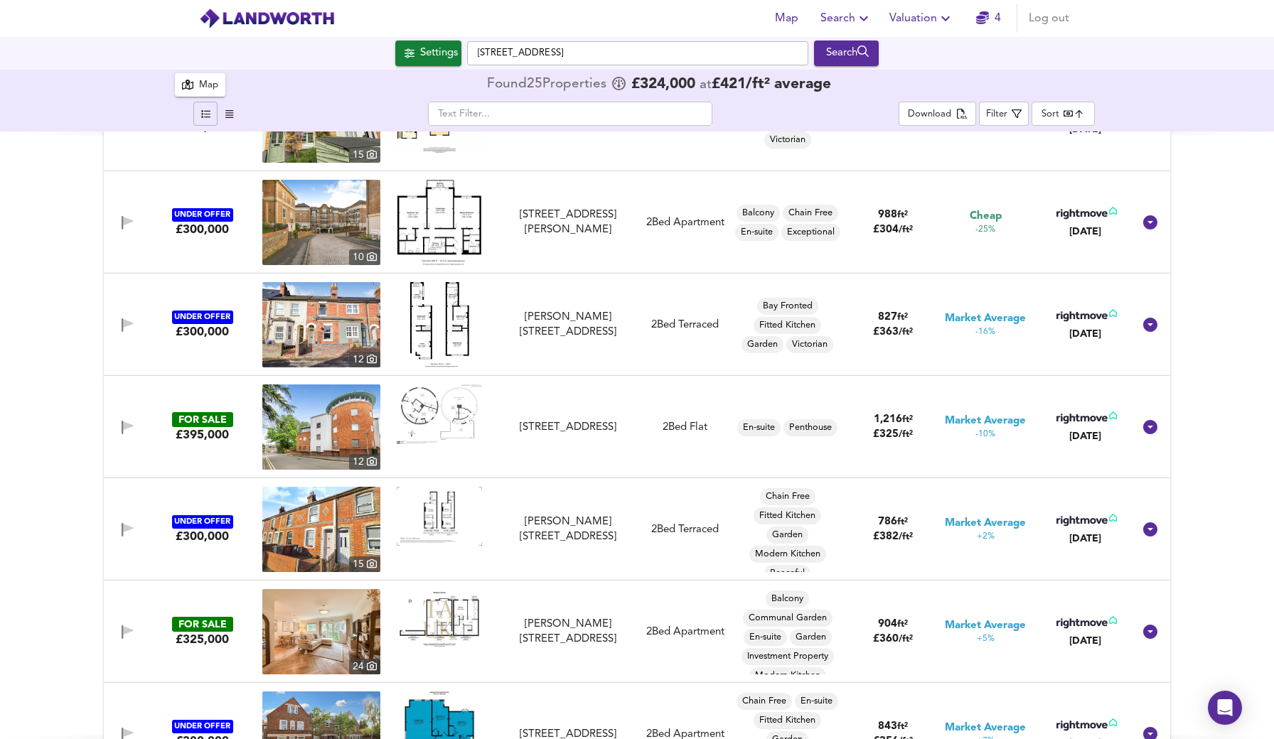
scroll to position [68, 0]
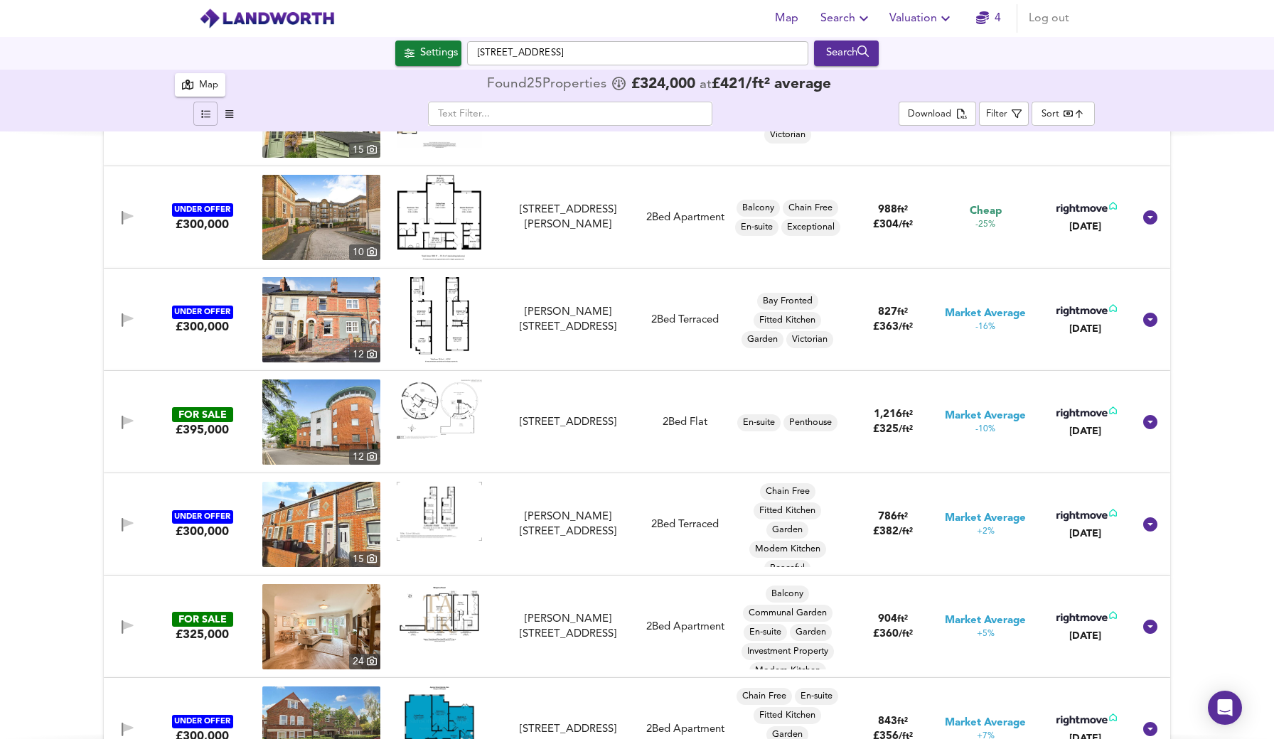
click at [321, 349] on img at bounding box center [321, 319] width 118 height 85
click at [435, 398] on img at bounding box center [439, 410] width 85 height 60
click at [346, 422] on img at bounding box center [321, 422] width 118 height 85
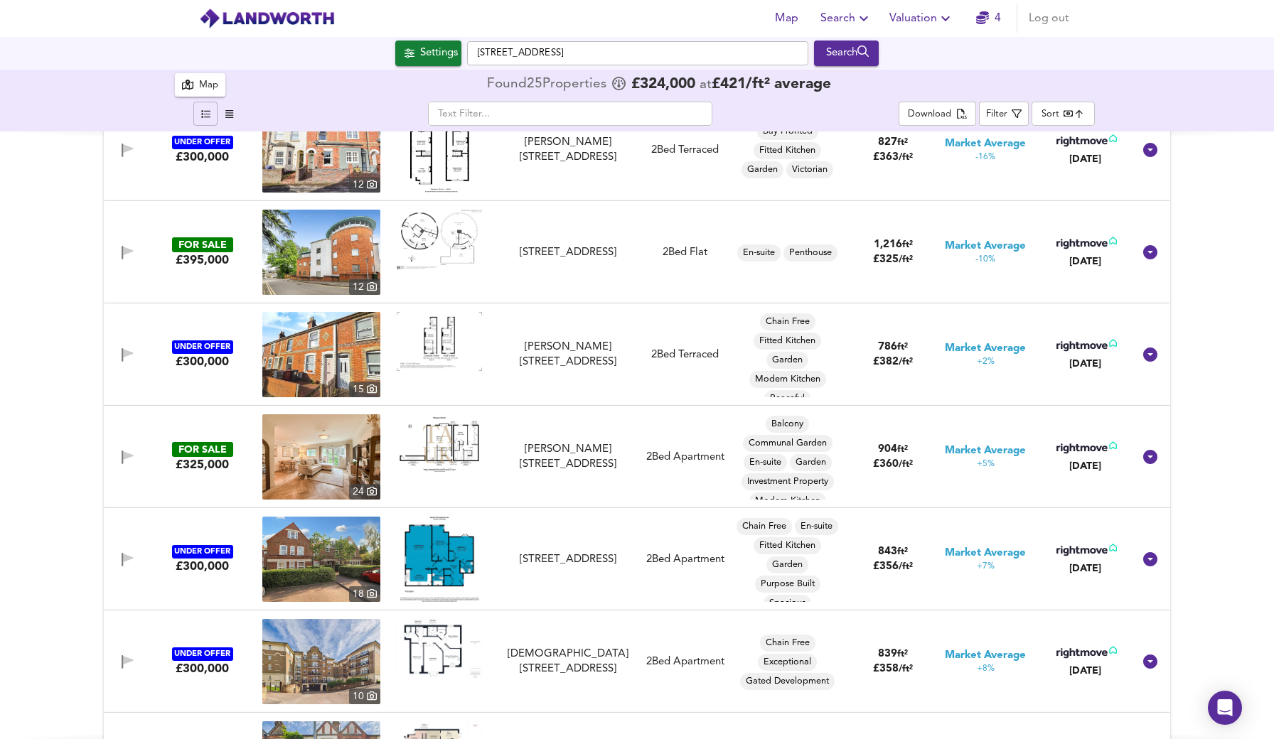
scroll to position [240, 0]
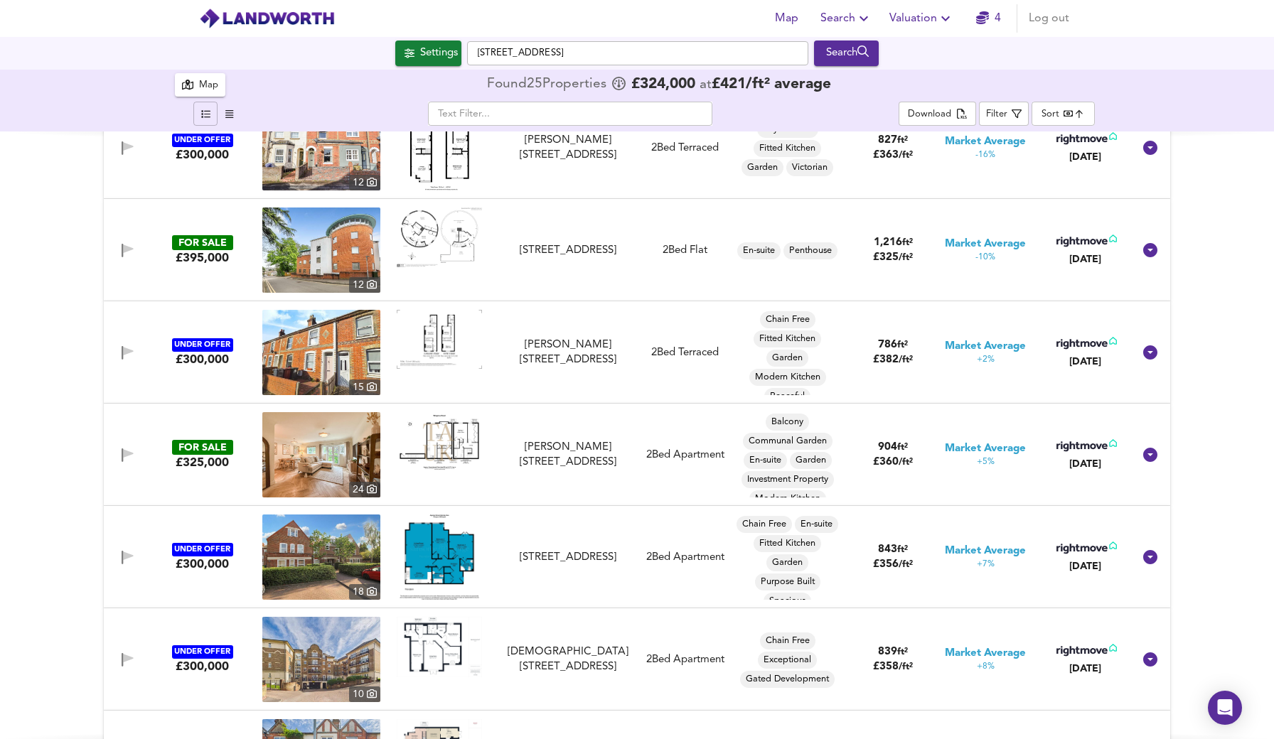
click at [343, 475] on img at bounding box center [321, 454] width 118 height 85
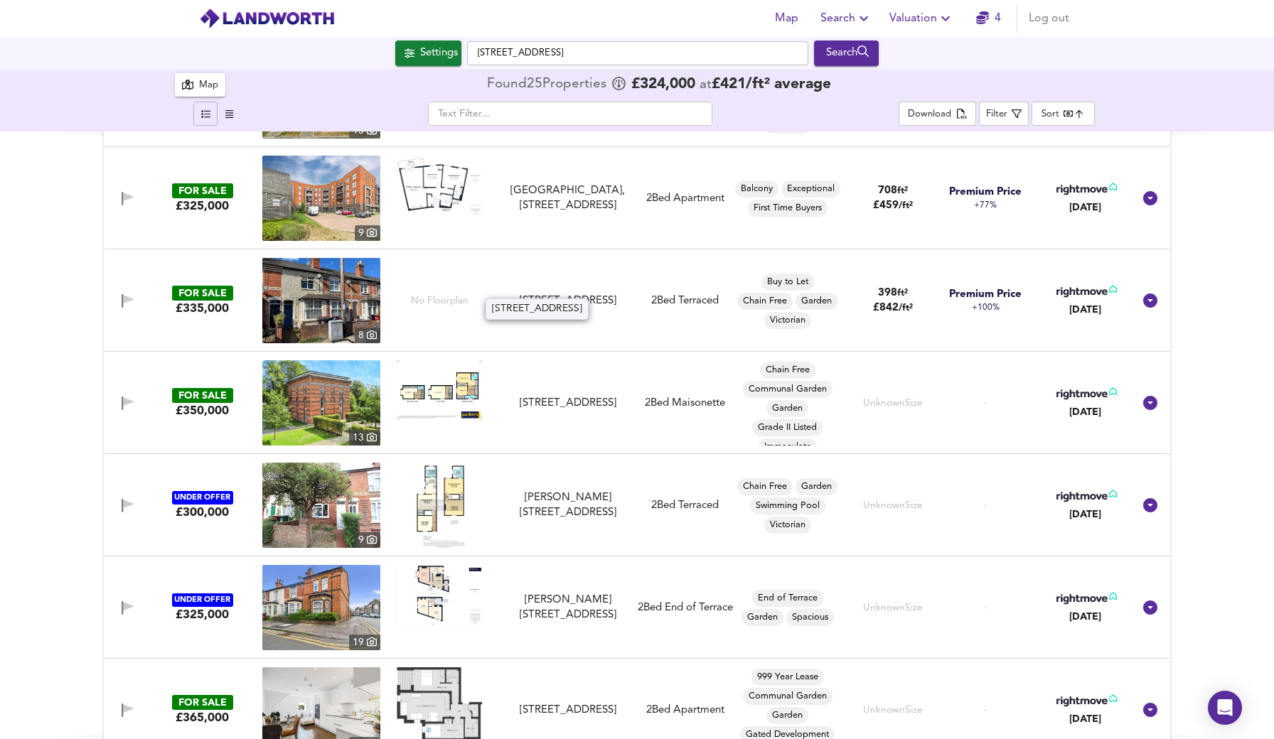
scroll to position [1819, 0]
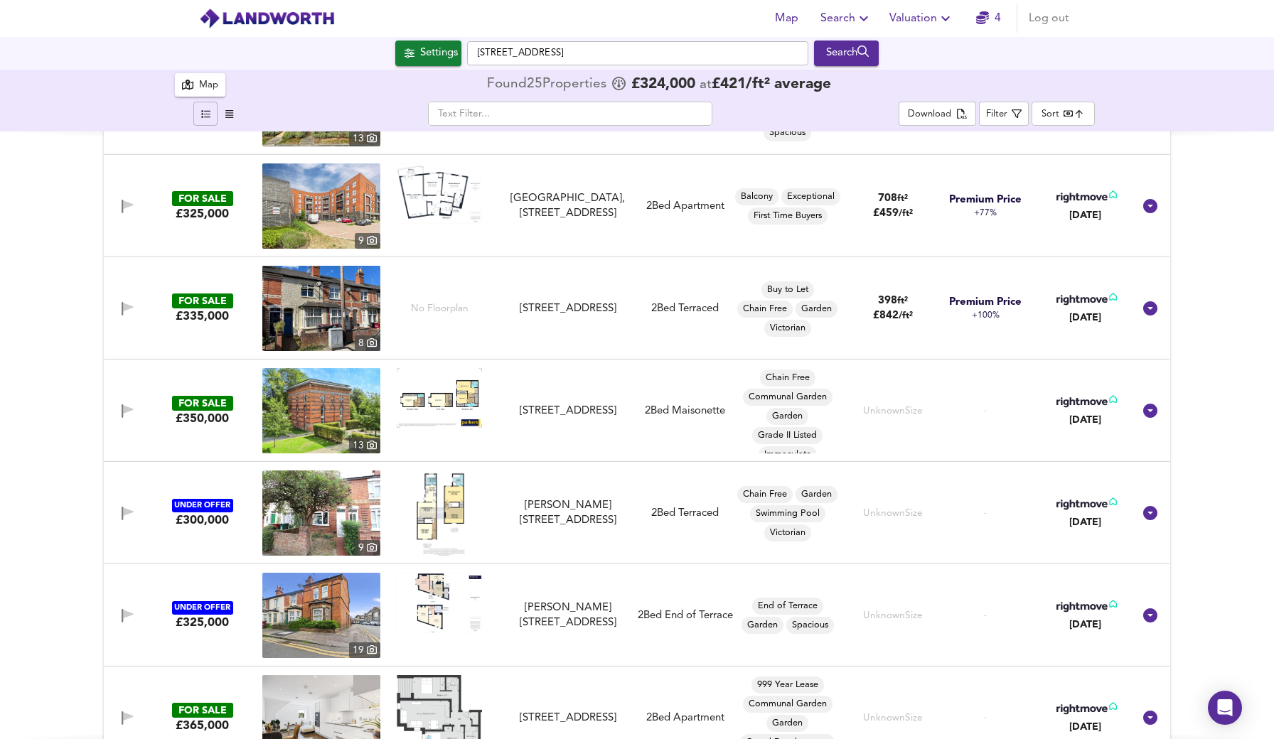
click at [305, 321] on img at bounding box center [321, 308] width 118 height 85
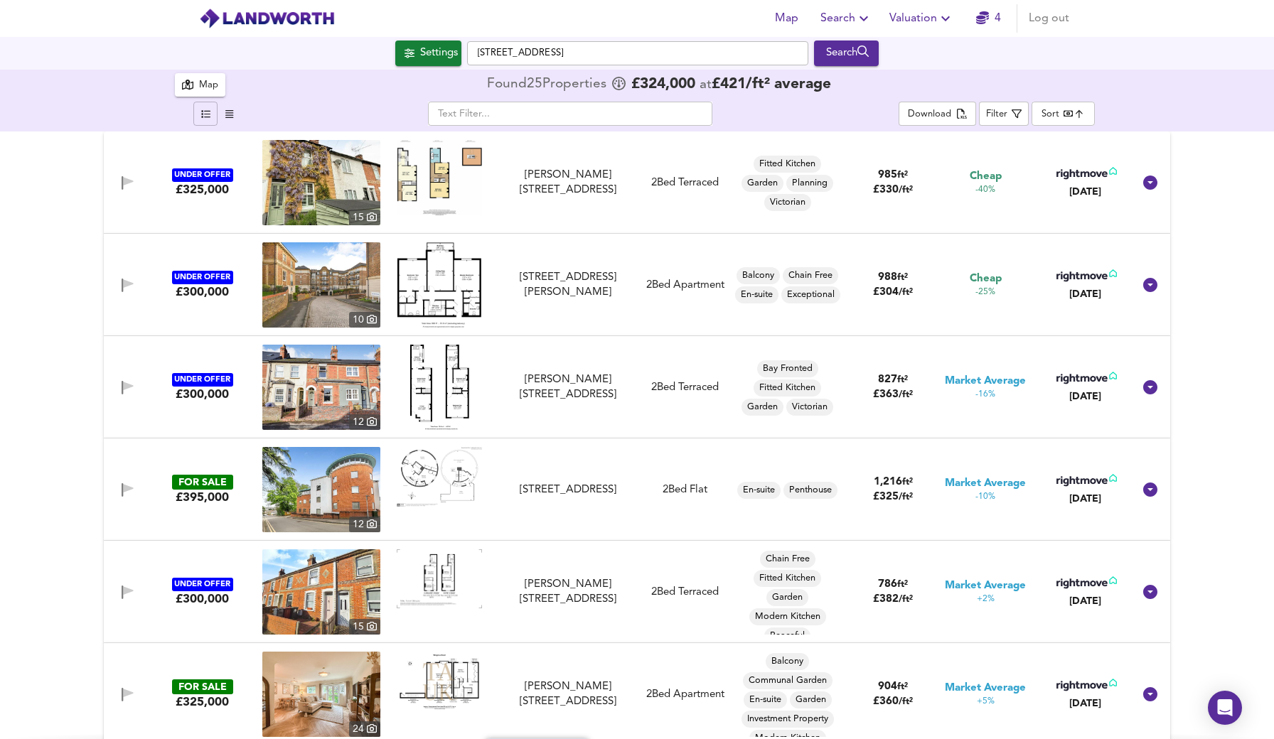
scroll to position [0, 0]
click at [994, 114] on div "Filter" at bounding box center [996, 115] width 21 height 16
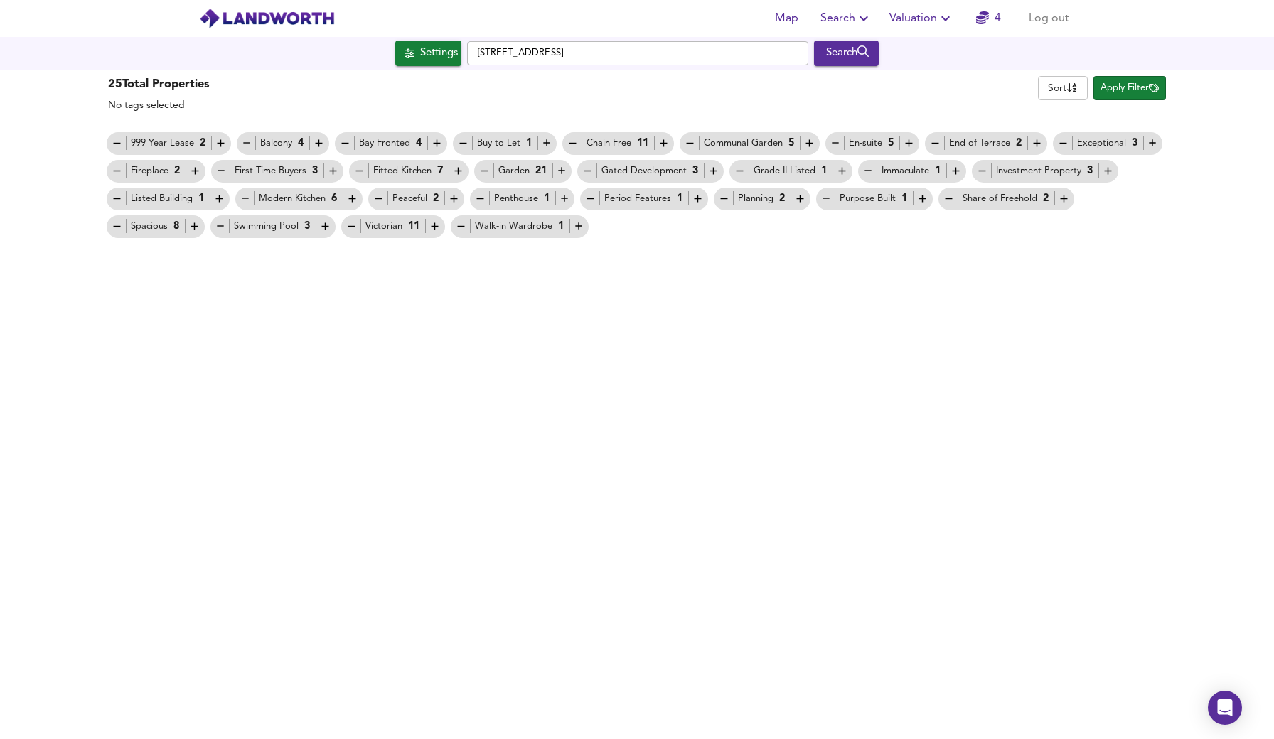
click at [1119, 85] on span "Apply Filter" at bounding box center [1129, 88] width 58 height 16
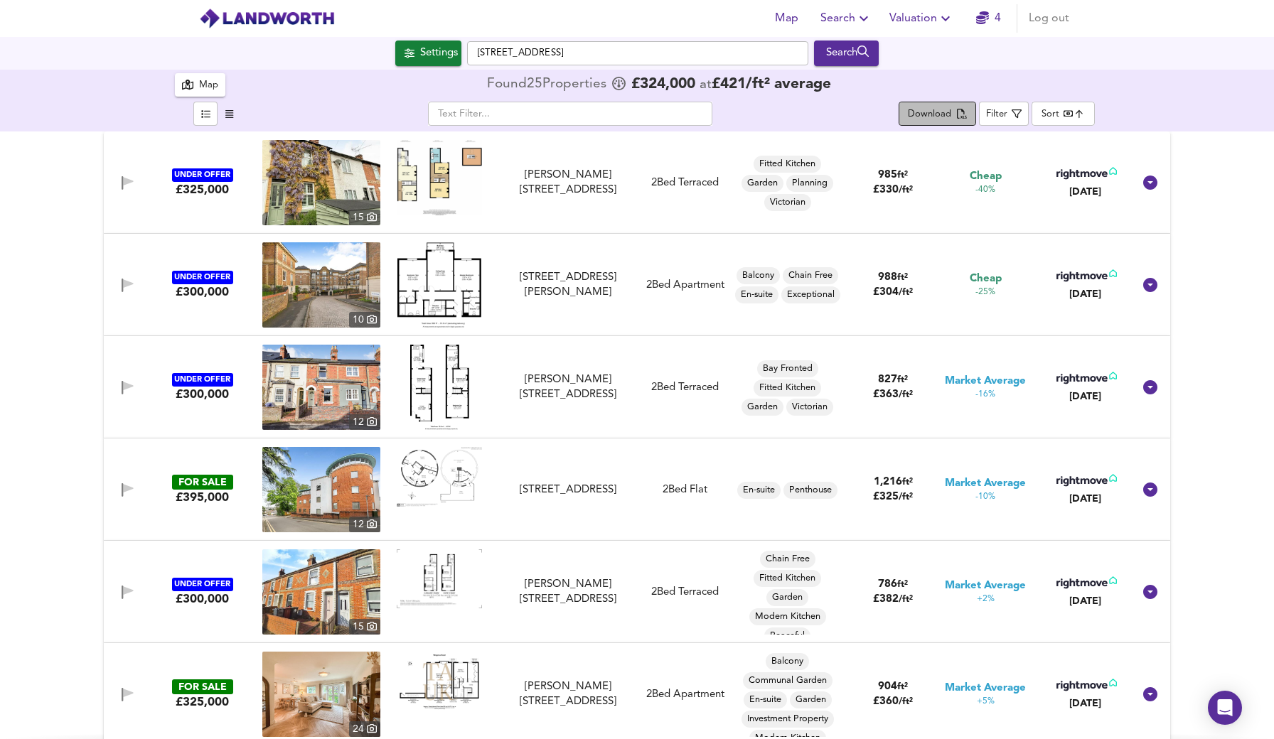
click at [935, 120] on div "Download" at bounding box center [929, 115] width 43 height 16
click at [988, 26] on link "4" at bounding box center [988, 19] width 25 height 20
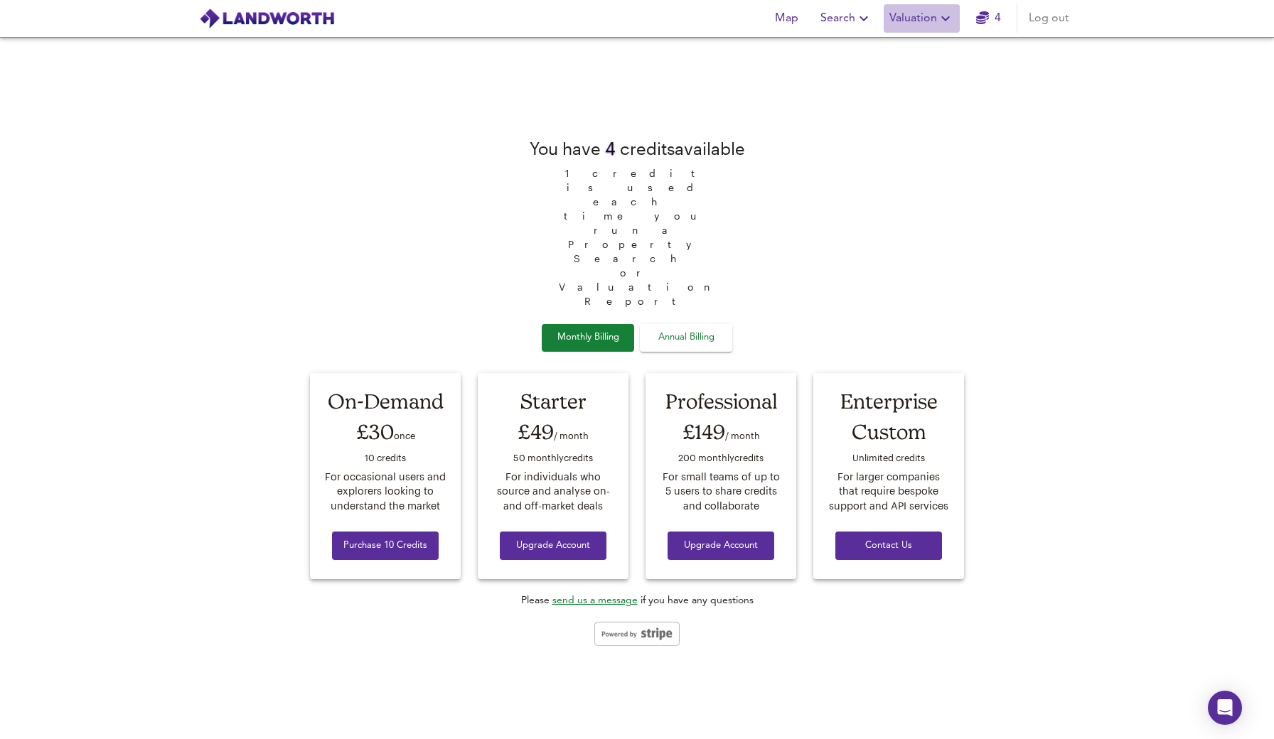
click at [942, 18] on icon "button" at bounding box center [945, 18] width 17 height 17
click at [926, 183] on div "You have 4 credit s available 1 credit is used each time you run a Property Sea…" at bounding box center [636, 389] width 671 height 544
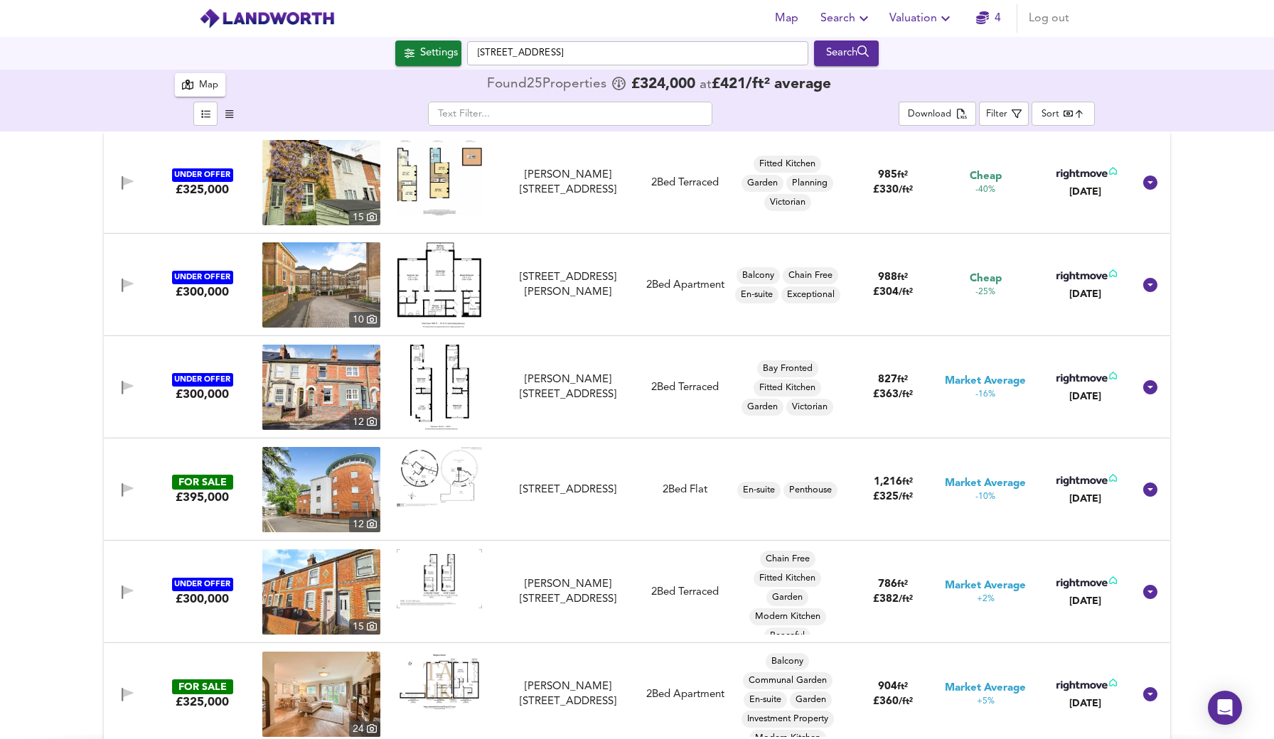
checkbox input "false"
click at [225, 119] on icon "button" at bounding box center [229, 113] width 8 height 9
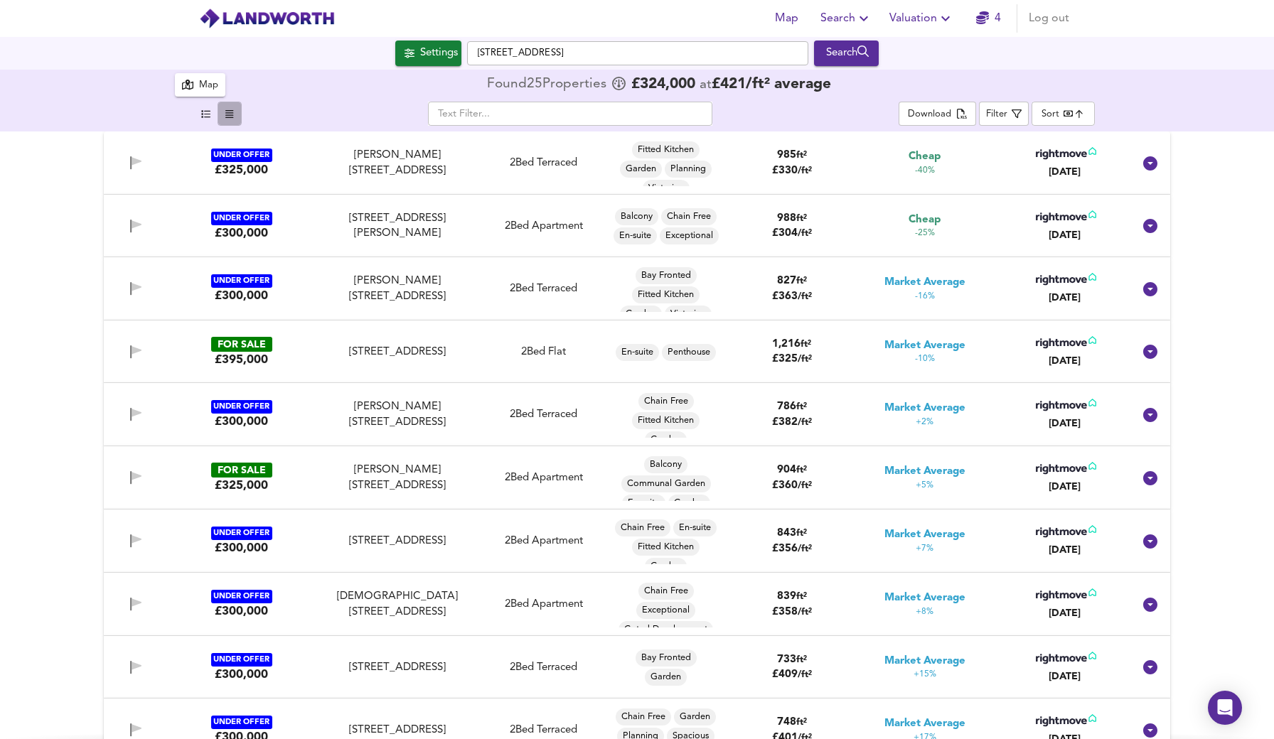
click at [226, 118] on icon "button" at bounding box center [229, 114] width 8 height 8
click at [205, 117] on icon "button" at bounding box center [205, 114] width 9 height 8
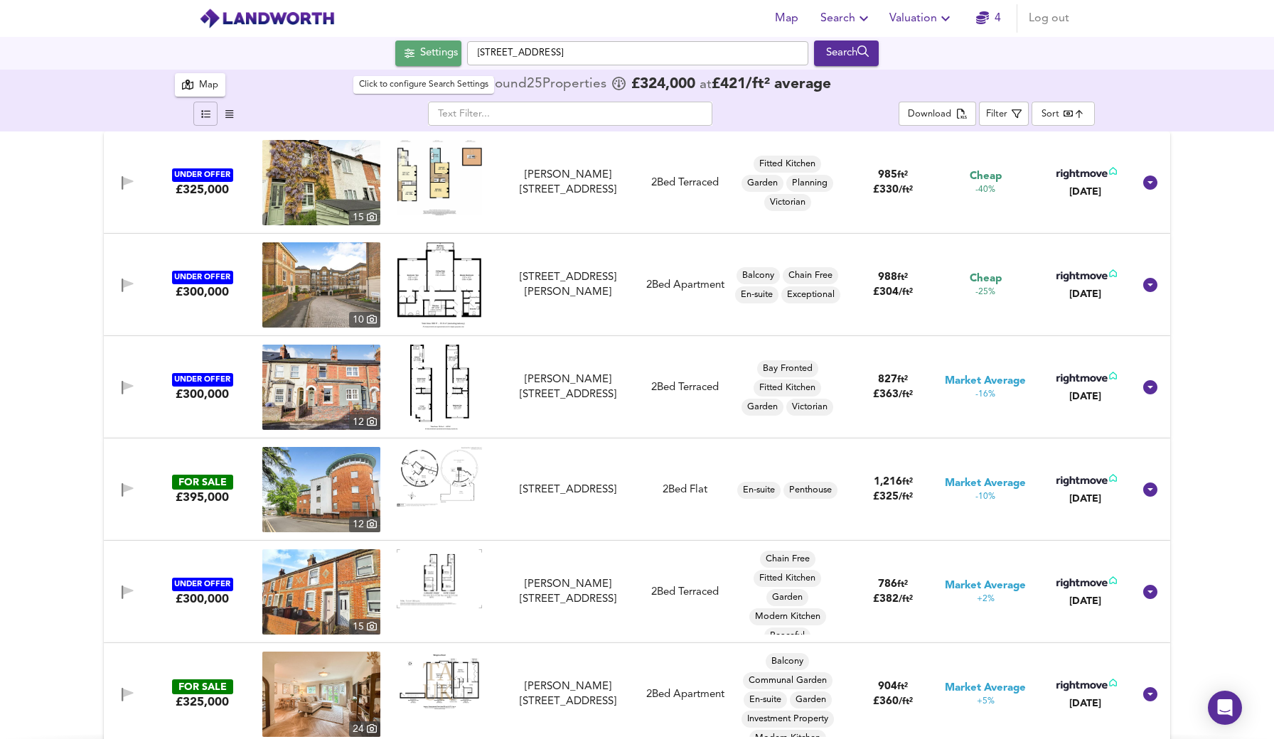
click at [424, 51] on div "Settings" at bounding box center [439, 53] width 38 height 18
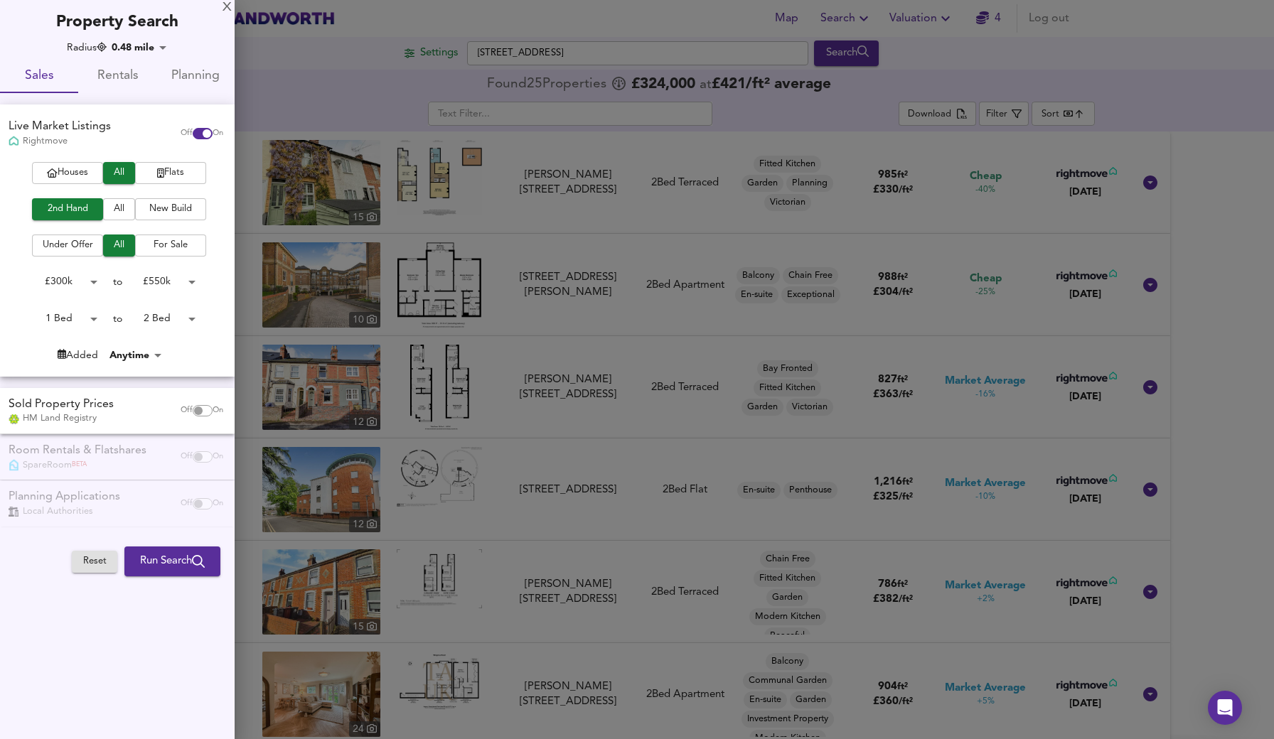
click at [65, 170] on span "Houses" at bounding box center [67, 173] width 57 height 16
click at [162, 241] on span "For Sale" at bounding box center [170, 245] width 57 height 16
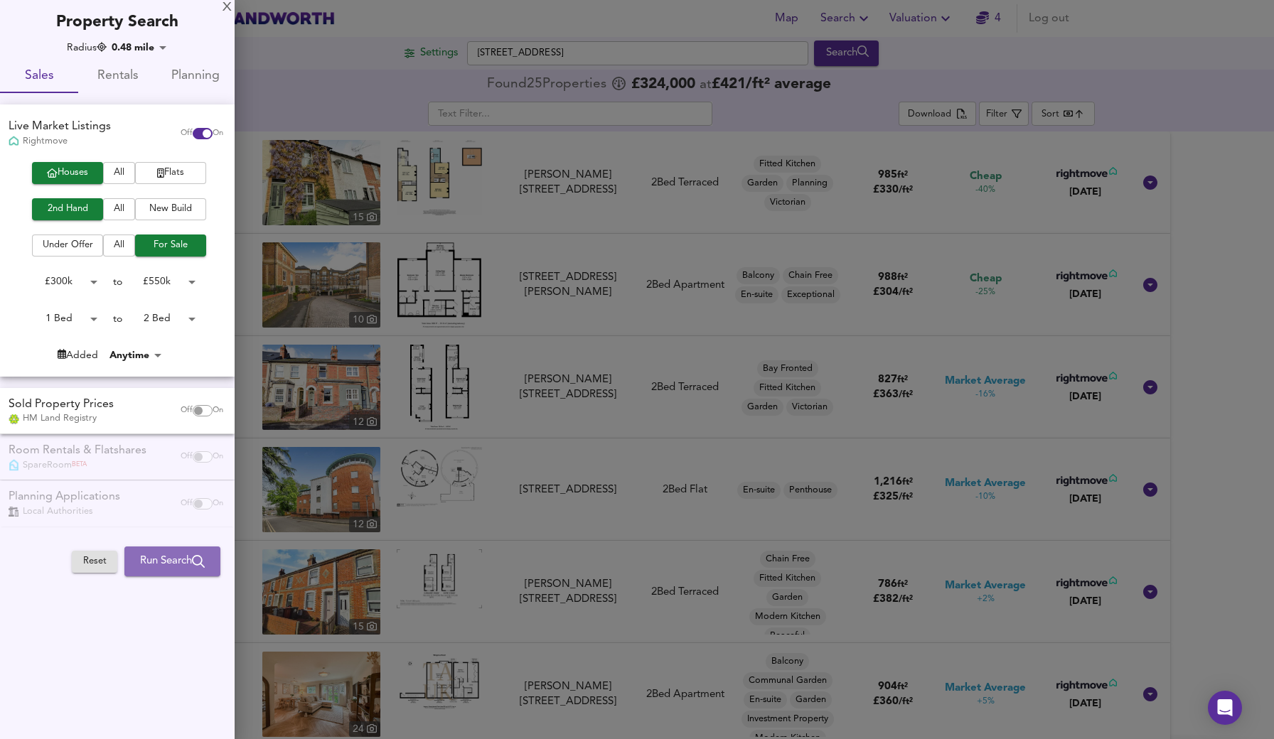
click at [194, 555] on icon "submit" at bounding box center [198, 561] width 13 height 13
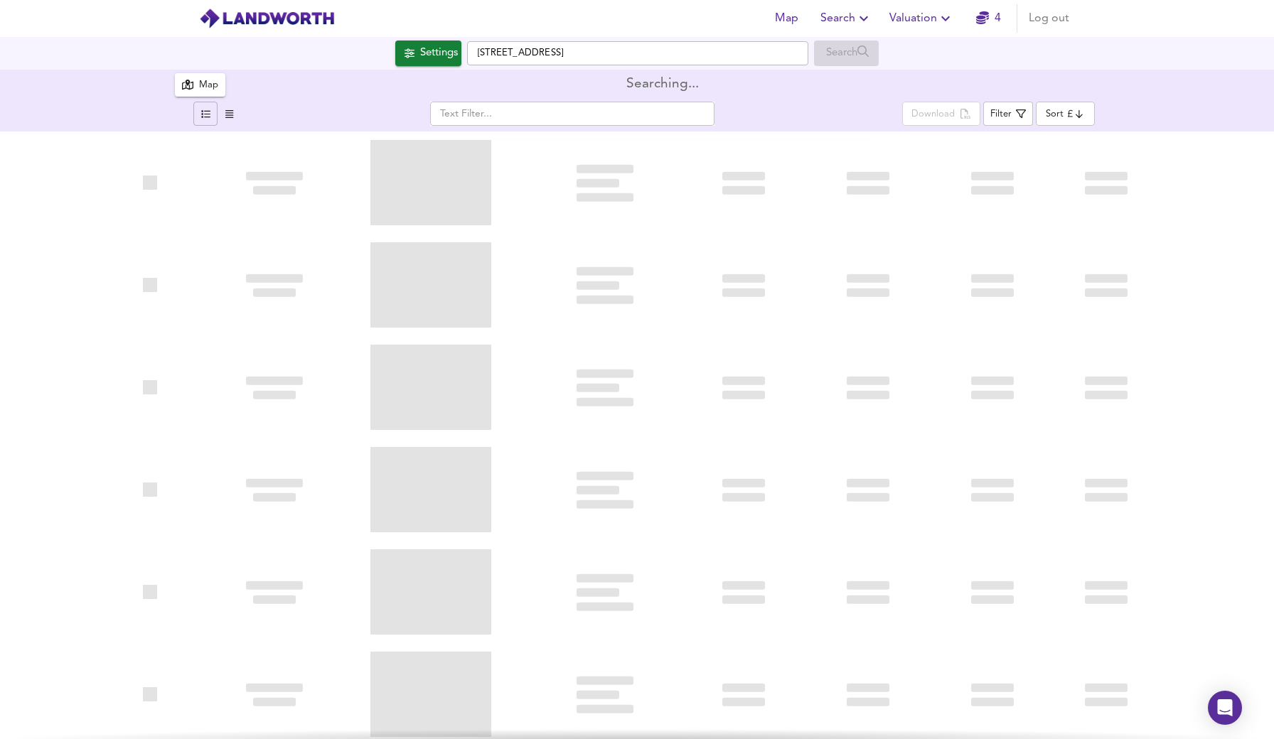
type input "bestdeal"
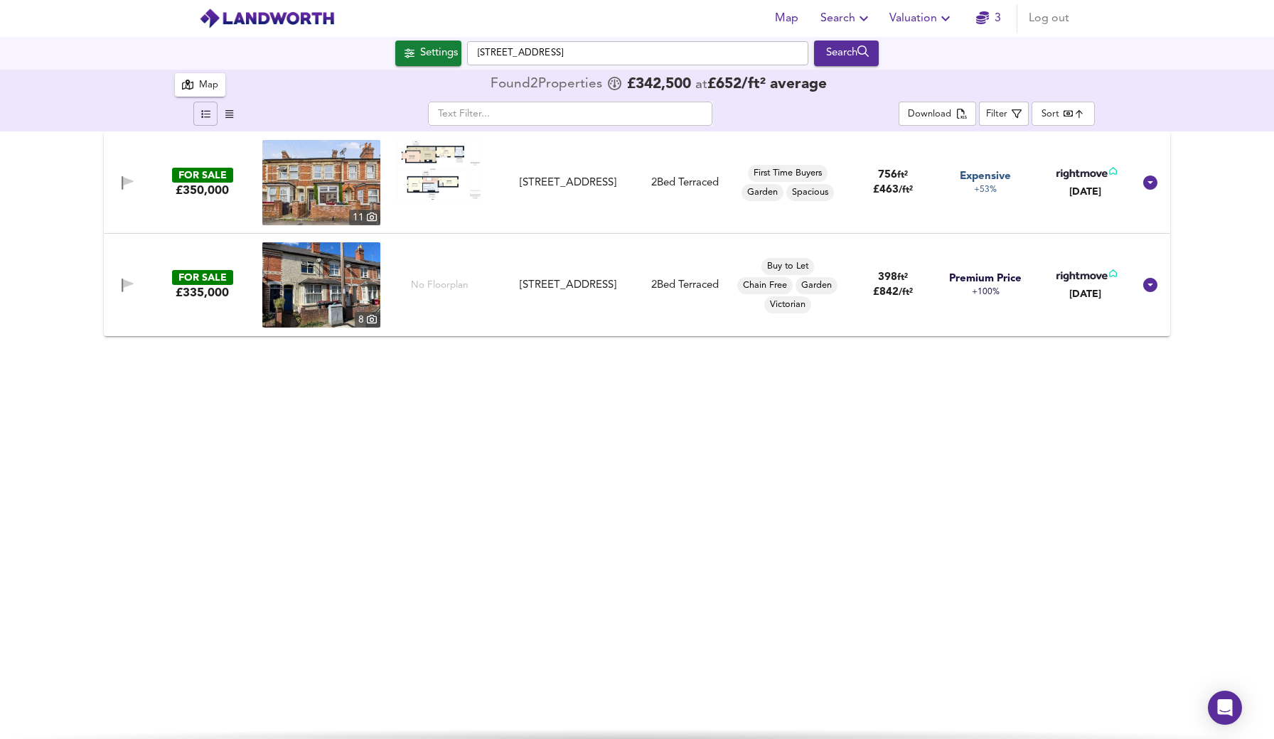
click at [324, 263] on img at bounding box center [321, 284] width 118 height 85
